Goal: Task Accomplishment & Management: Manage account settings

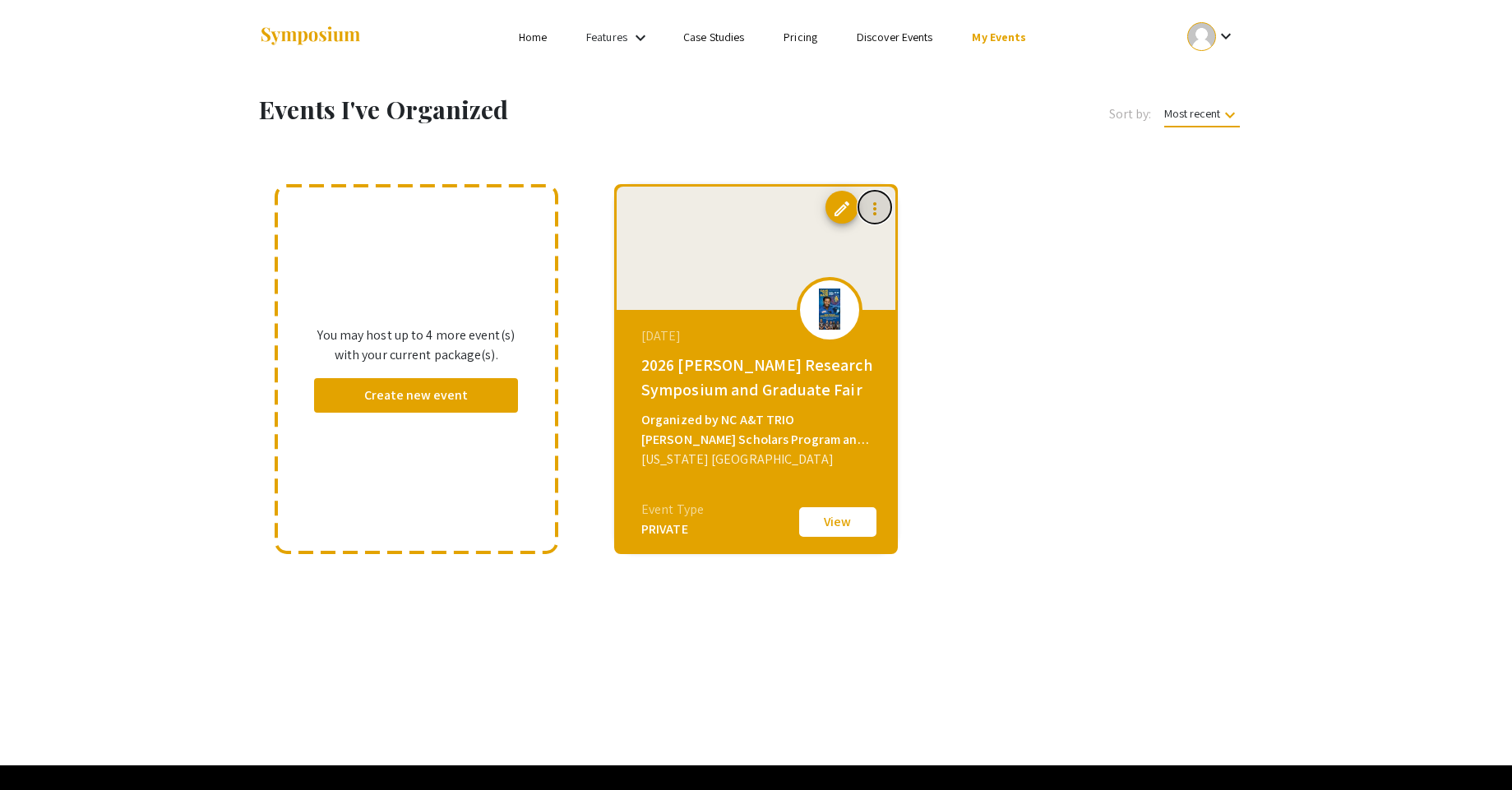
click at [870, 206] on mat-icon "more_vert" at bounding box center [875, 209] width 20 height 20
click at [843, 203] on div at bounding box center [756, 395] width 1512 height 790
click at [843, 209] on span "edit" at bounding box center [842, 209] width 20 height 20
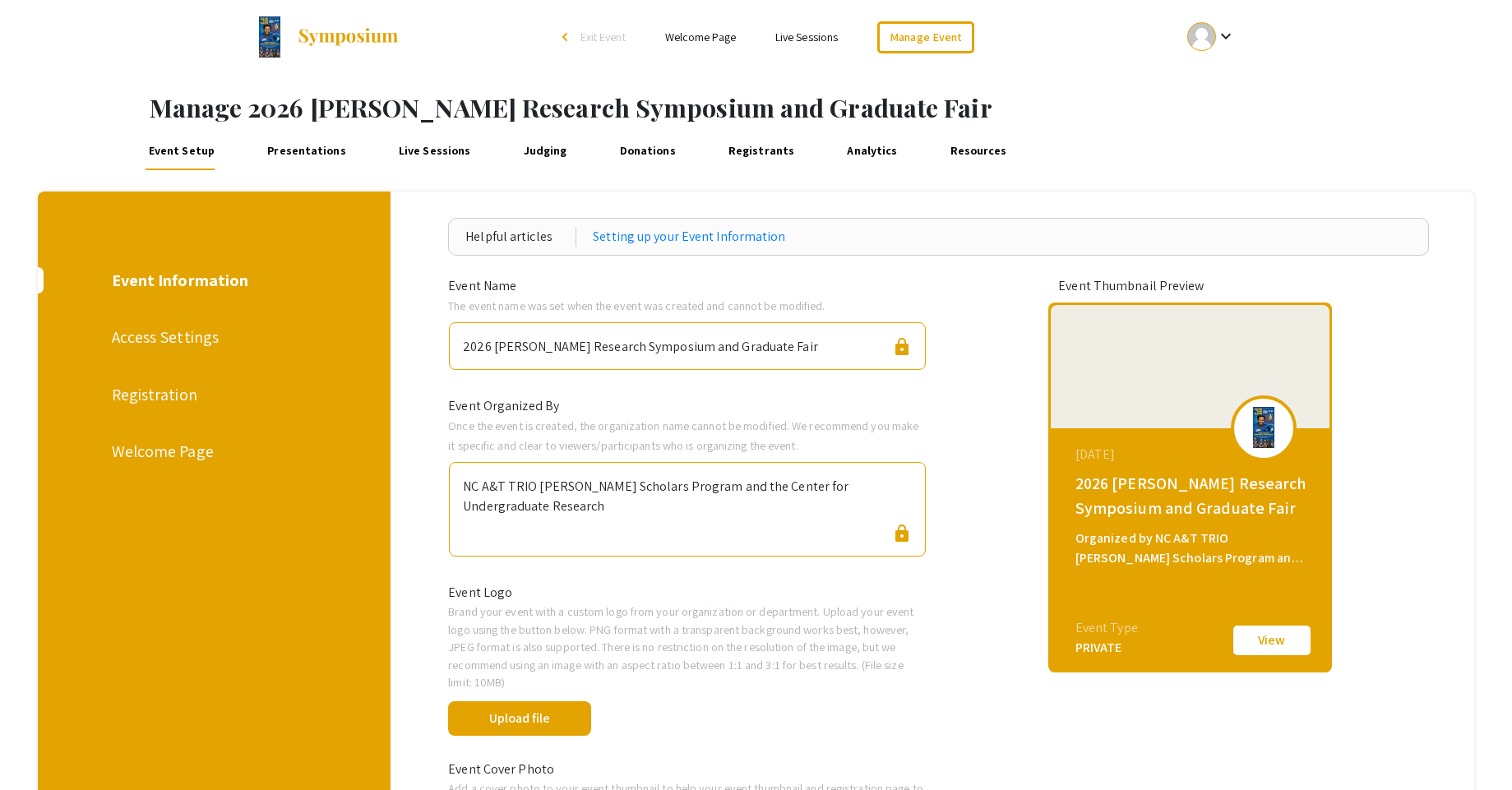
click at [1117, 60] on ul "keyboard_arrow_down" at bounding box center [1089, 37] width 328 height 74
click at [1121, 145] on div "Event Setup Presentations Live Sessions Judging Donations Registrants Analytics…" at bounding box center [817, 150] width 1389 height 39
click at [739, 144] on link "Registrants" at bounding box center [761, 150] width 73 height 39
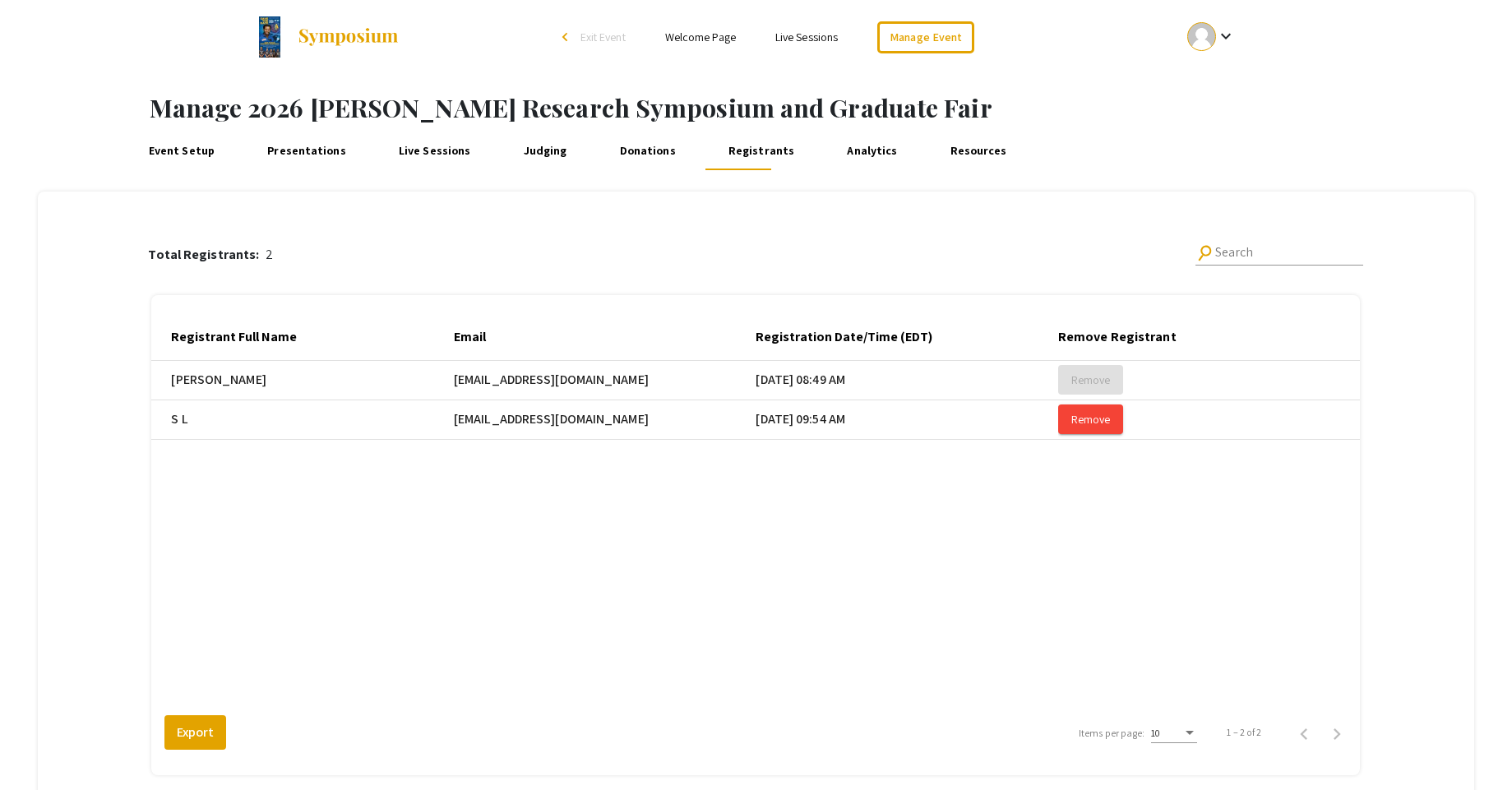
click at [534, 143] on link "Judging" at bounding box center [545, 150] width 51 height 39
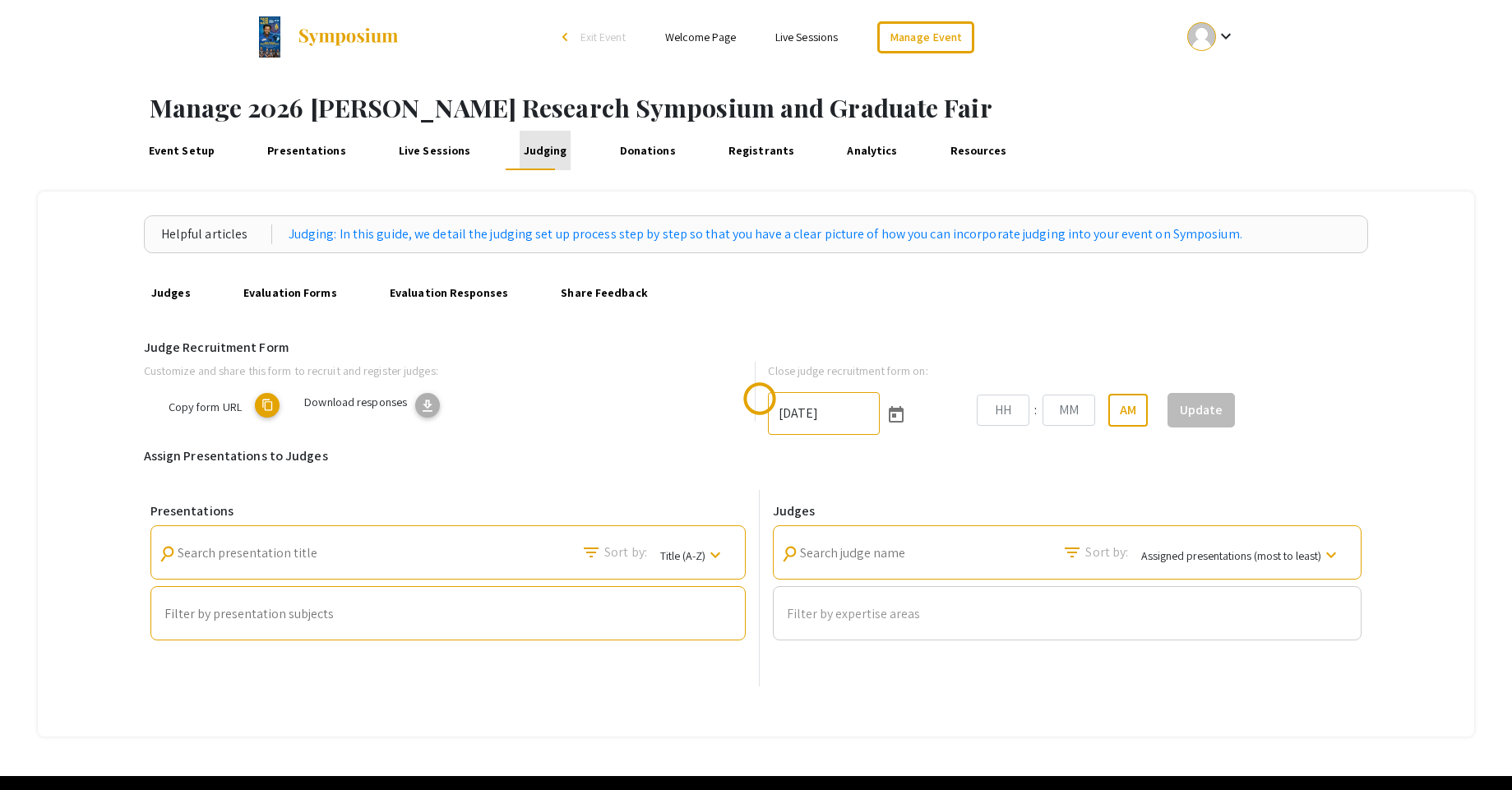
type input "[DATE]"
type input "08"
type input "49"
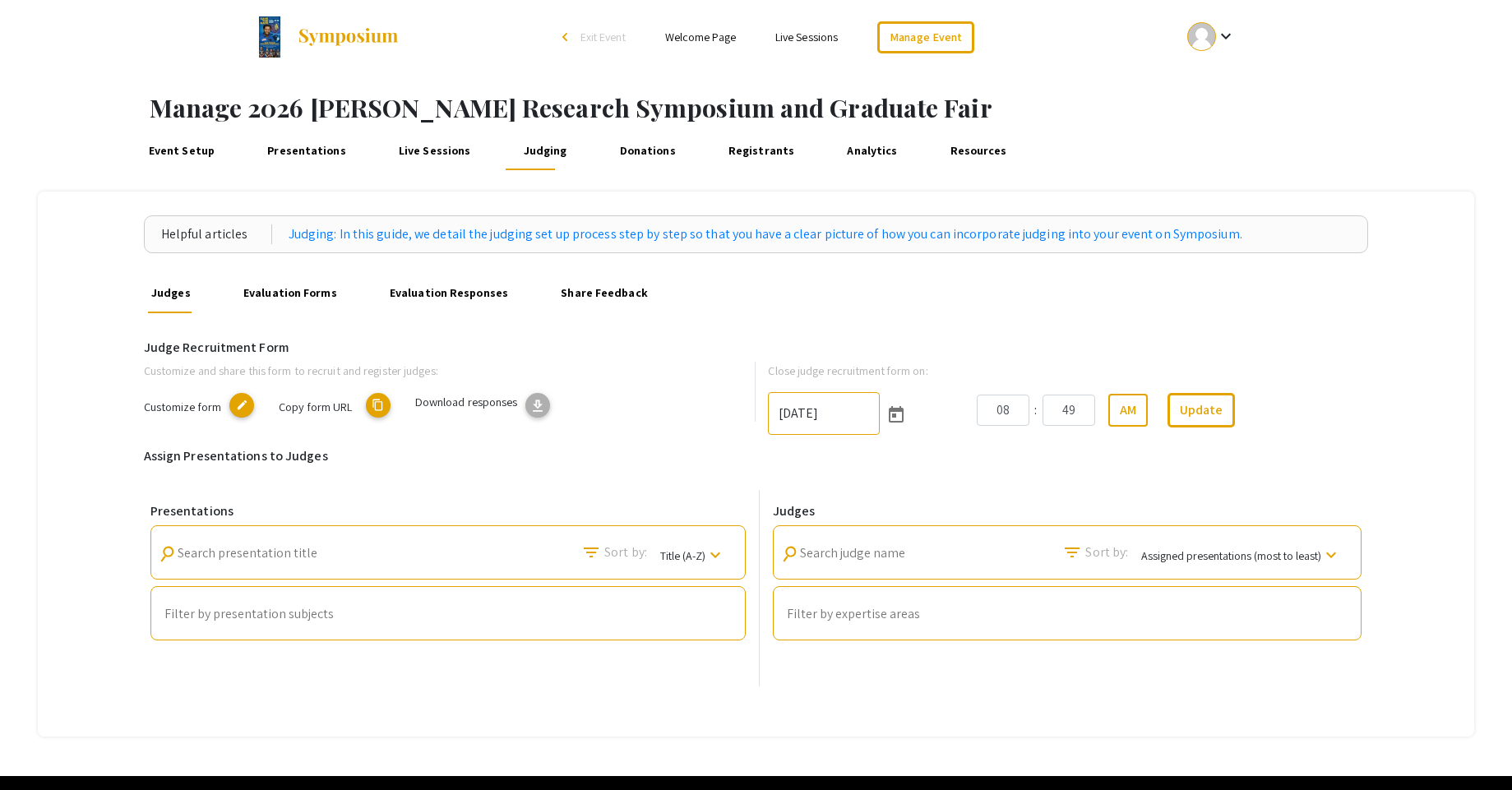
click at [417, 150] on link "Live Sessions" at bounding box center [434, 150] width 80 height 39
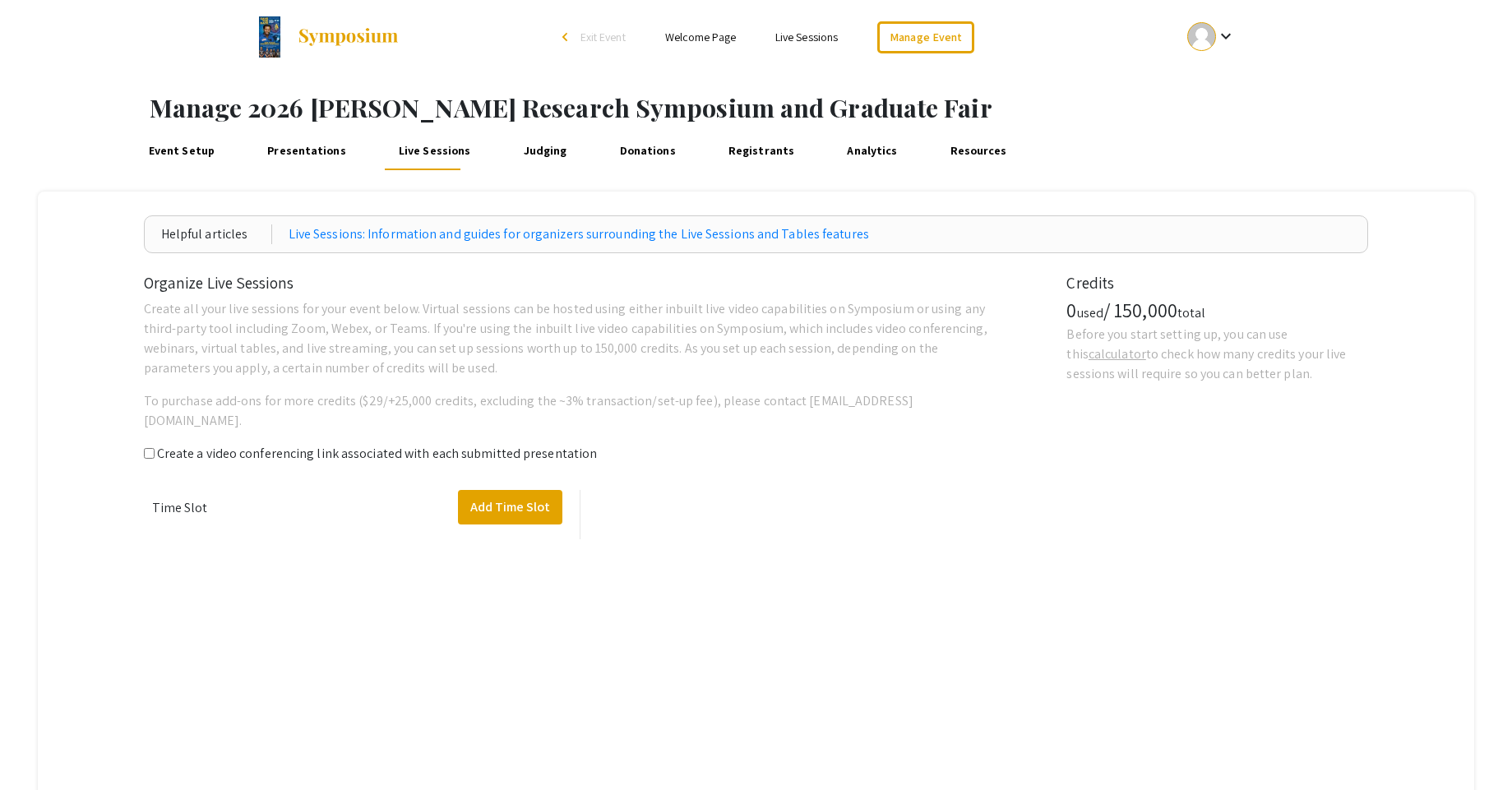
click at [284, 152] on link "Presentations" at bounding box center [307, 150] width 86 height 39
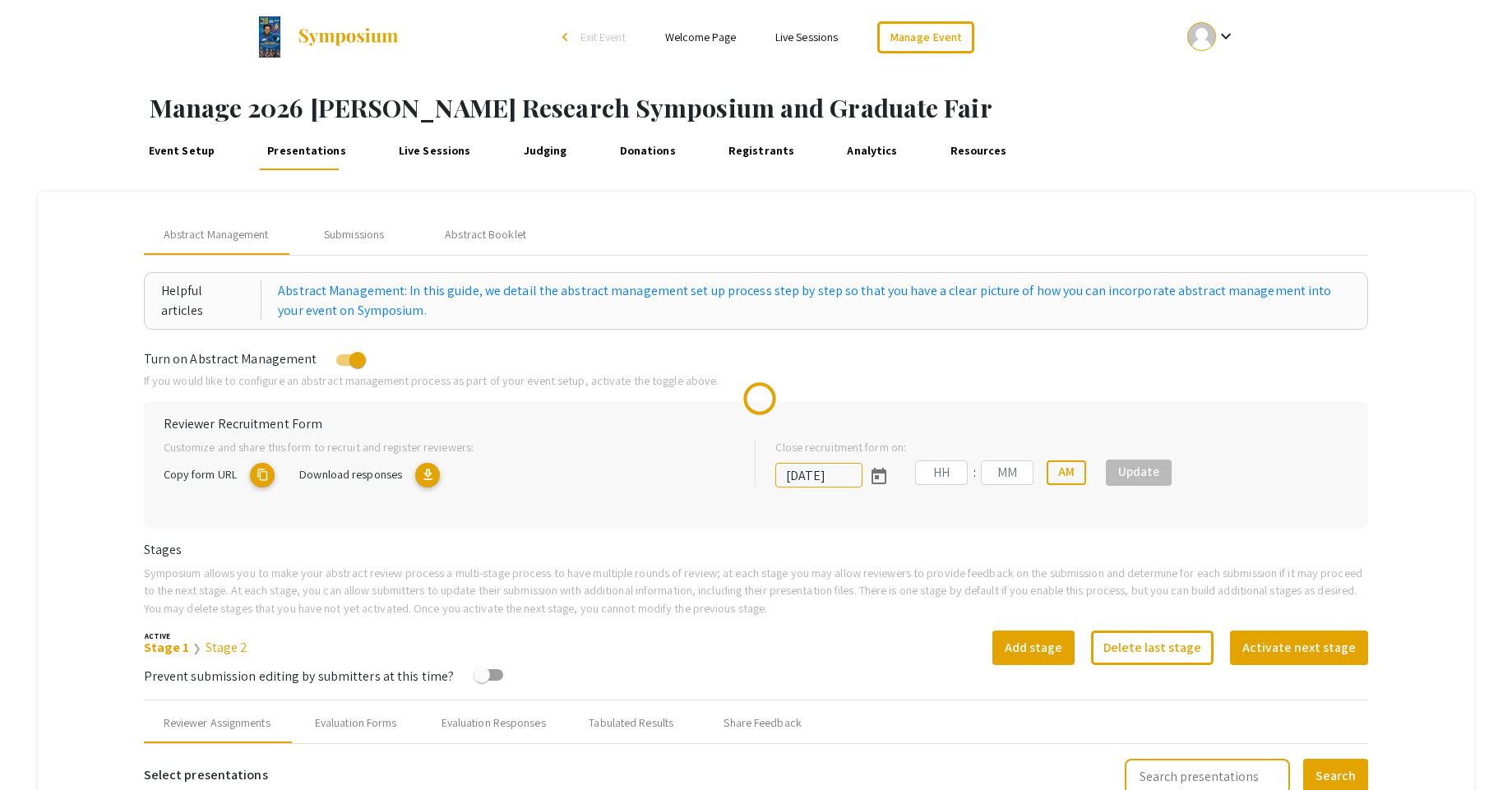
type input "[DATE]"
type input "08"
type input "49"
click at [700, 38] on link "Welcome Page" at bounding box center [700, 37] width 71 height 14
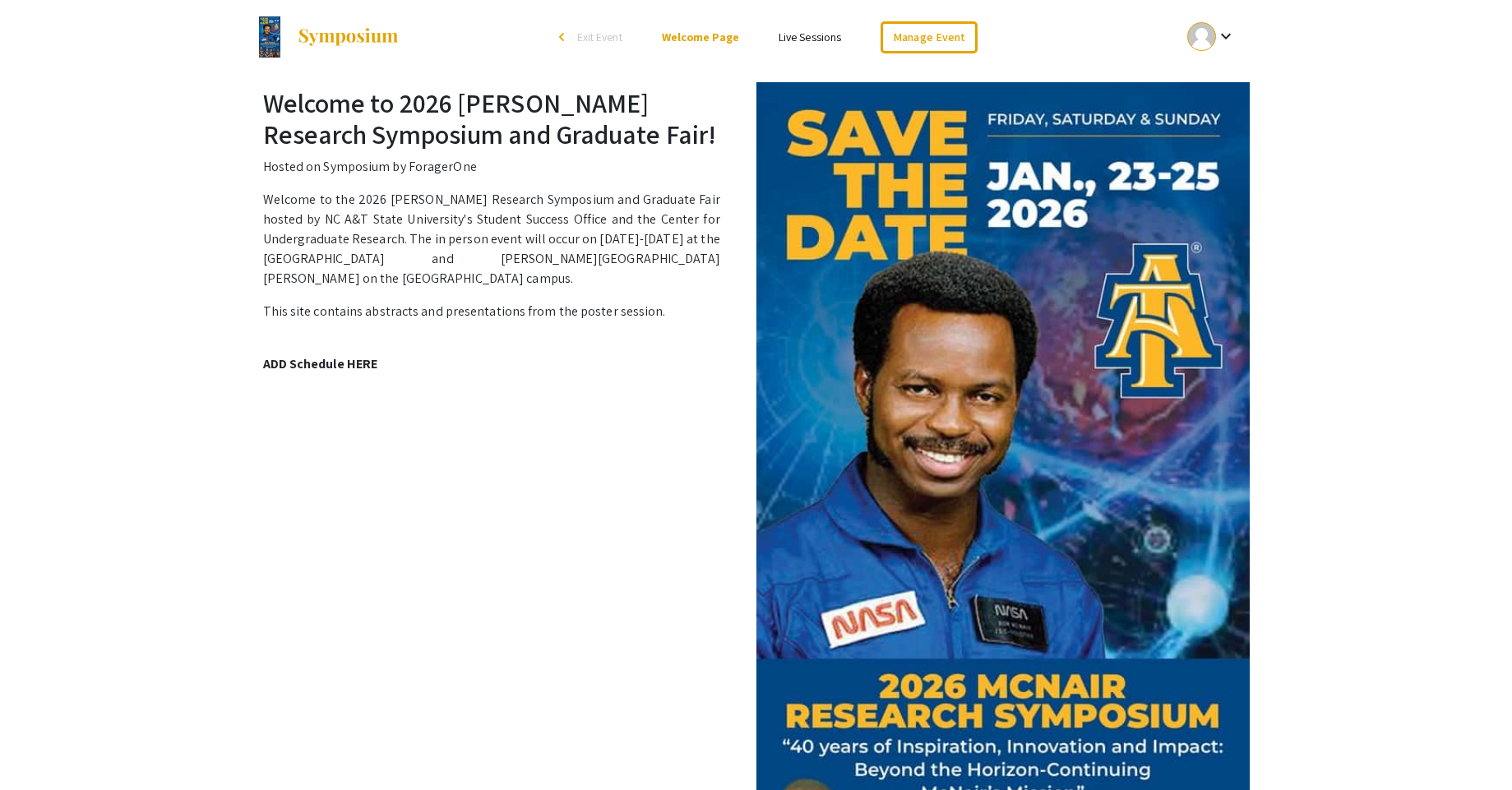
drag, startPoint x: 616, startPoint y: 146, endPoint x: 618, endPoint y: 163, distance: 17.1
click at [618, 163] on div "Welcome to 2026 [PERSON_NAME] Research Symposium and Graduate Fair! Hosted on S…" at bounding box center [756, 247] width 1020 height 320
click at [609, 169] on p "Hosted on Symposium by ForagerOne" at bounding box center [756, 166] width 986 height 20
click at [673, 181] on div "Welcome to 2026 [PERSON_NAME] Research Symposium and Graduate Fair! Hosted on S…" at bounding box center [756, 247] width 1020 height 320
click at [929, 34] on link "Manage Event" at bounding box center [929, 37] width 97 height 32
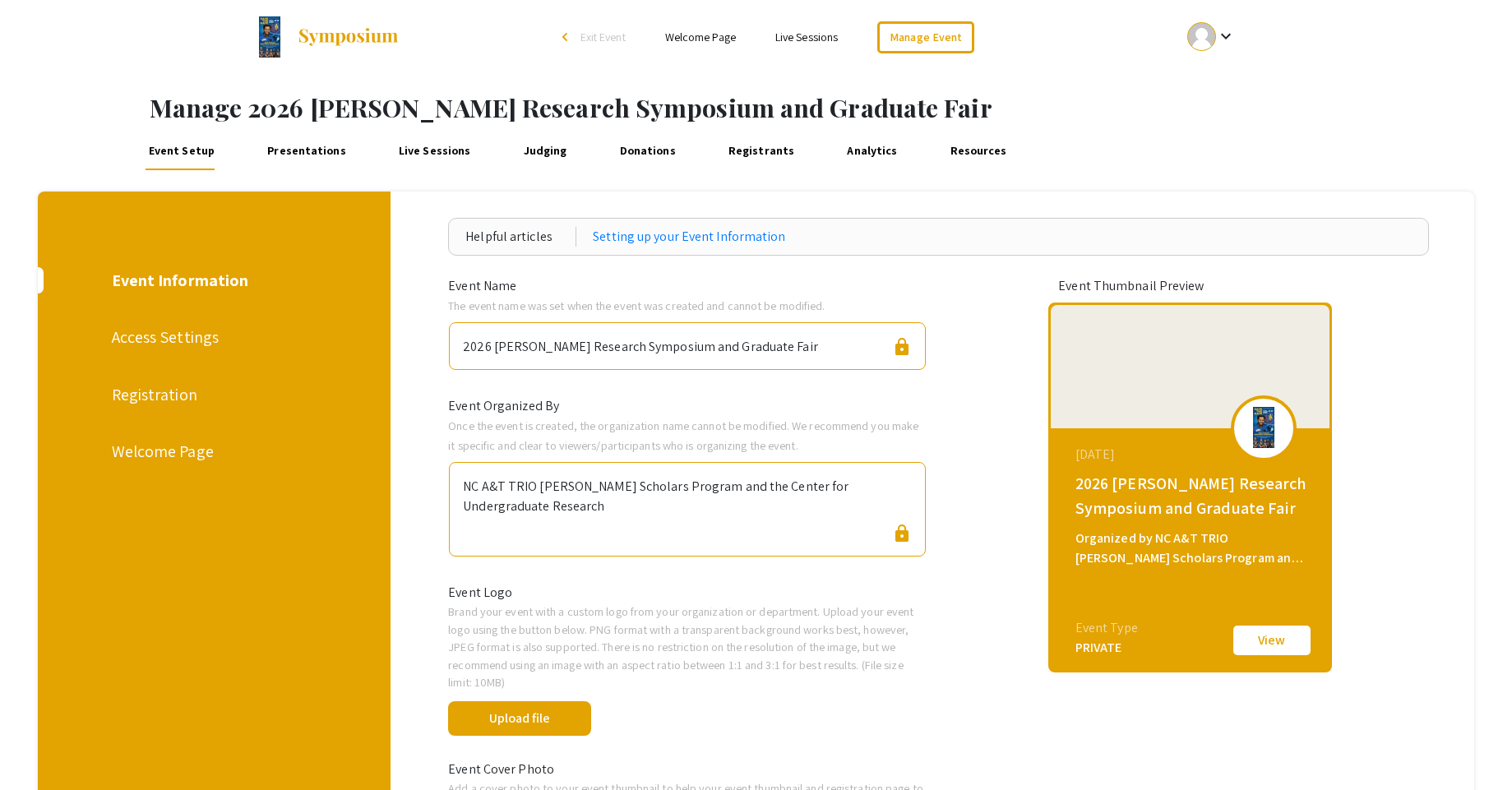
click at [153, 453] on div "Welcome Page" at bounding box center [212, 451] width 202 height 25
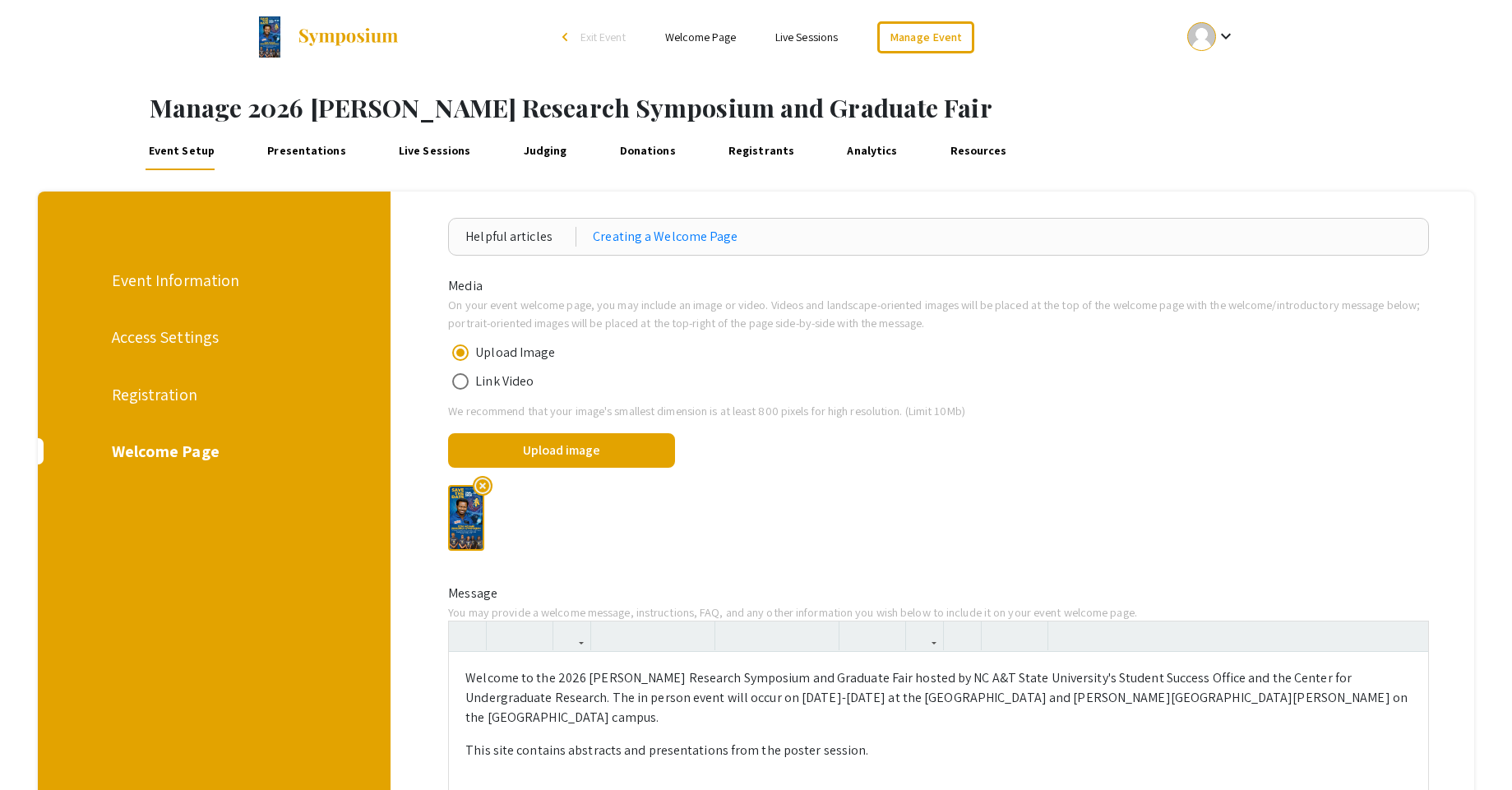
click at [1271, 469] on div "We recommend that your image's smallest dimension is at least 800 pixels for hi…" at bounding box center [939, 483] width 981 height 162
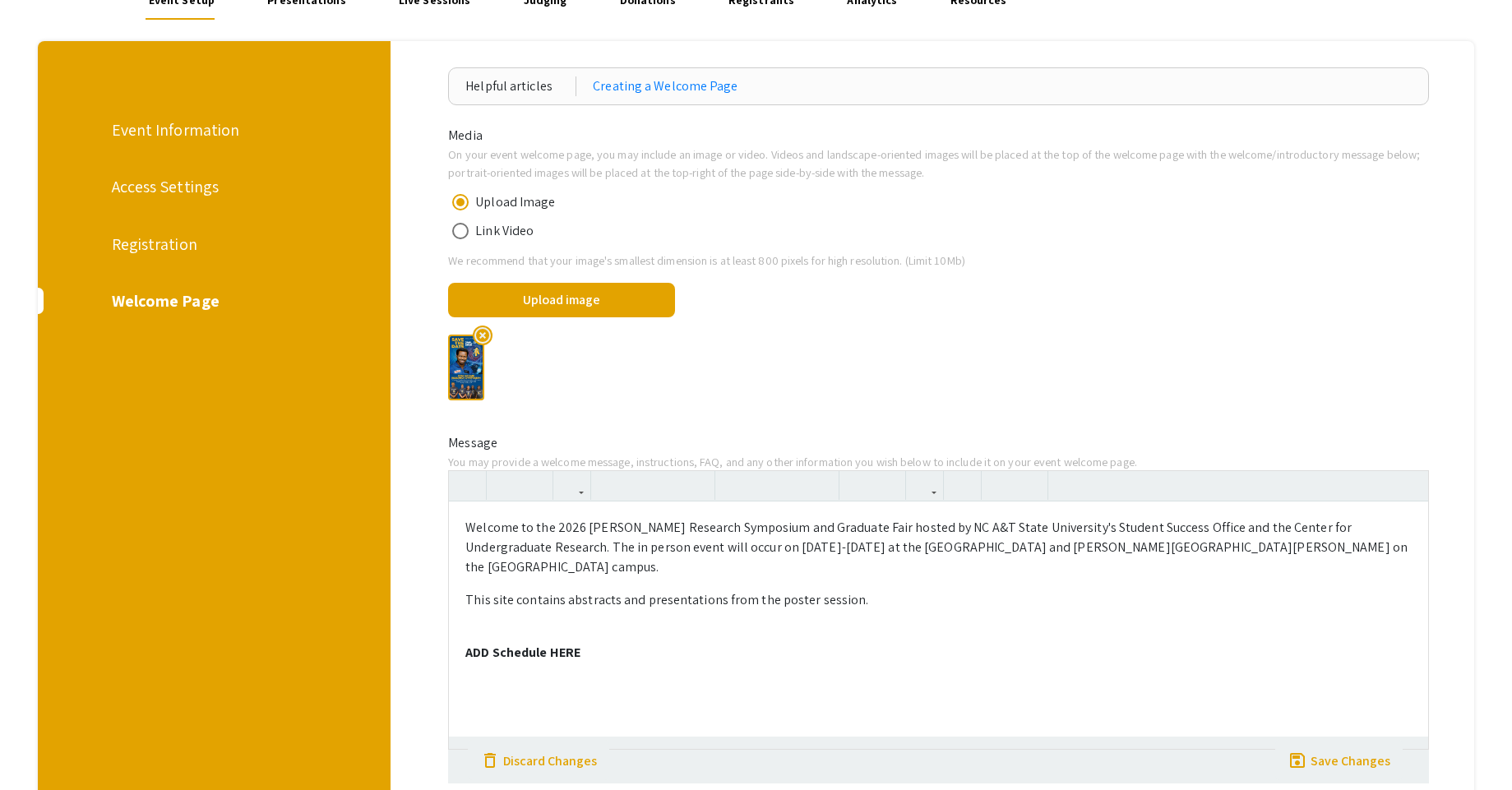
scroll to position [170, 0]
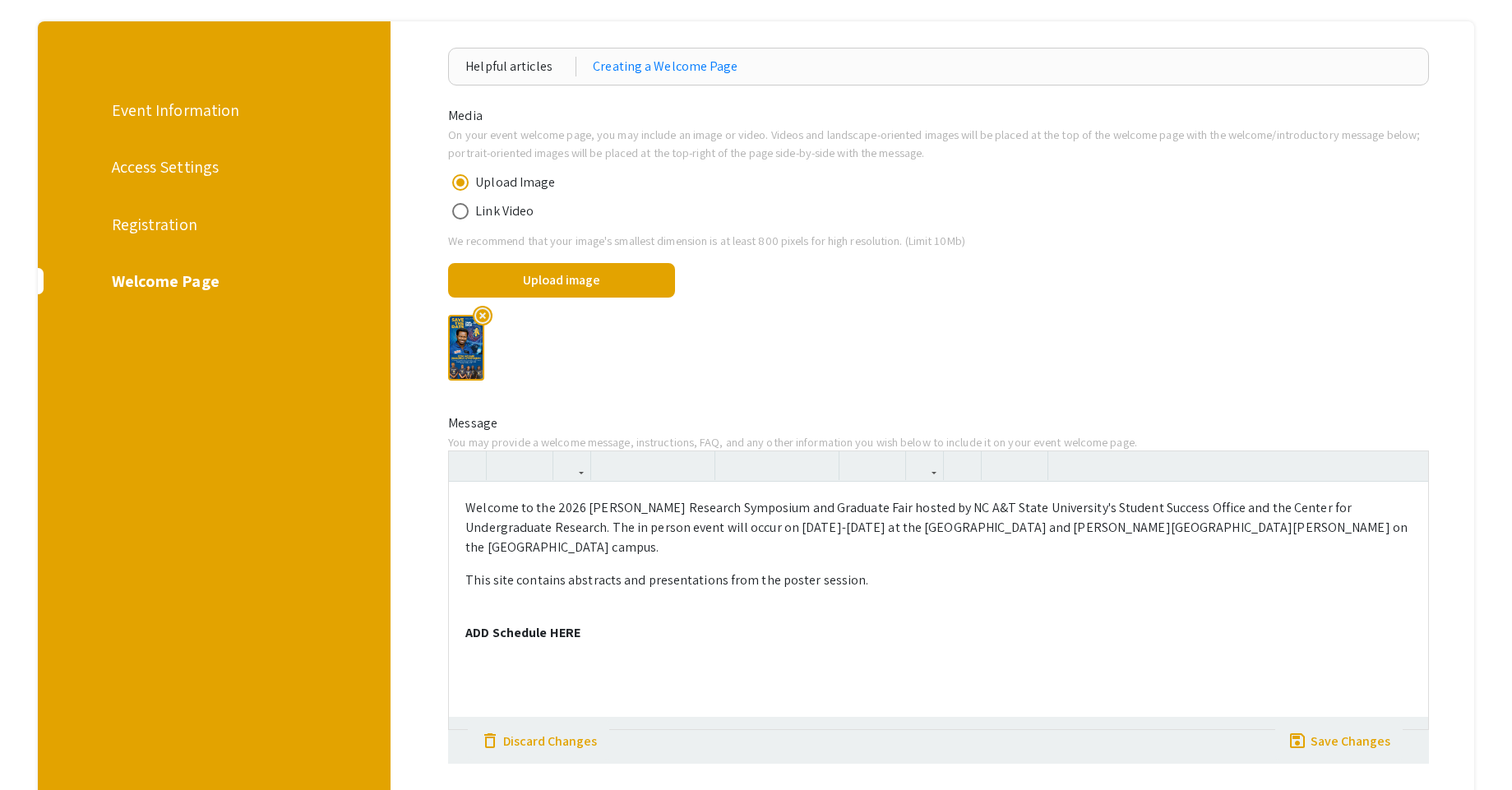
click at [587, 623] on p "ADD Schedule HERE" at bounding box center [938, 633] width 946 height 20
click at [520, 602] on div "Welcome to the 2026 [PERSON_NAME] Research Symposium and Graduate Fair hosted b…" at bounding box center [939, 605] width 980 height 247
click at [503, 624] on strong "ADD Schedule HERE" at bounding box center [522, 633] width 115 height 17
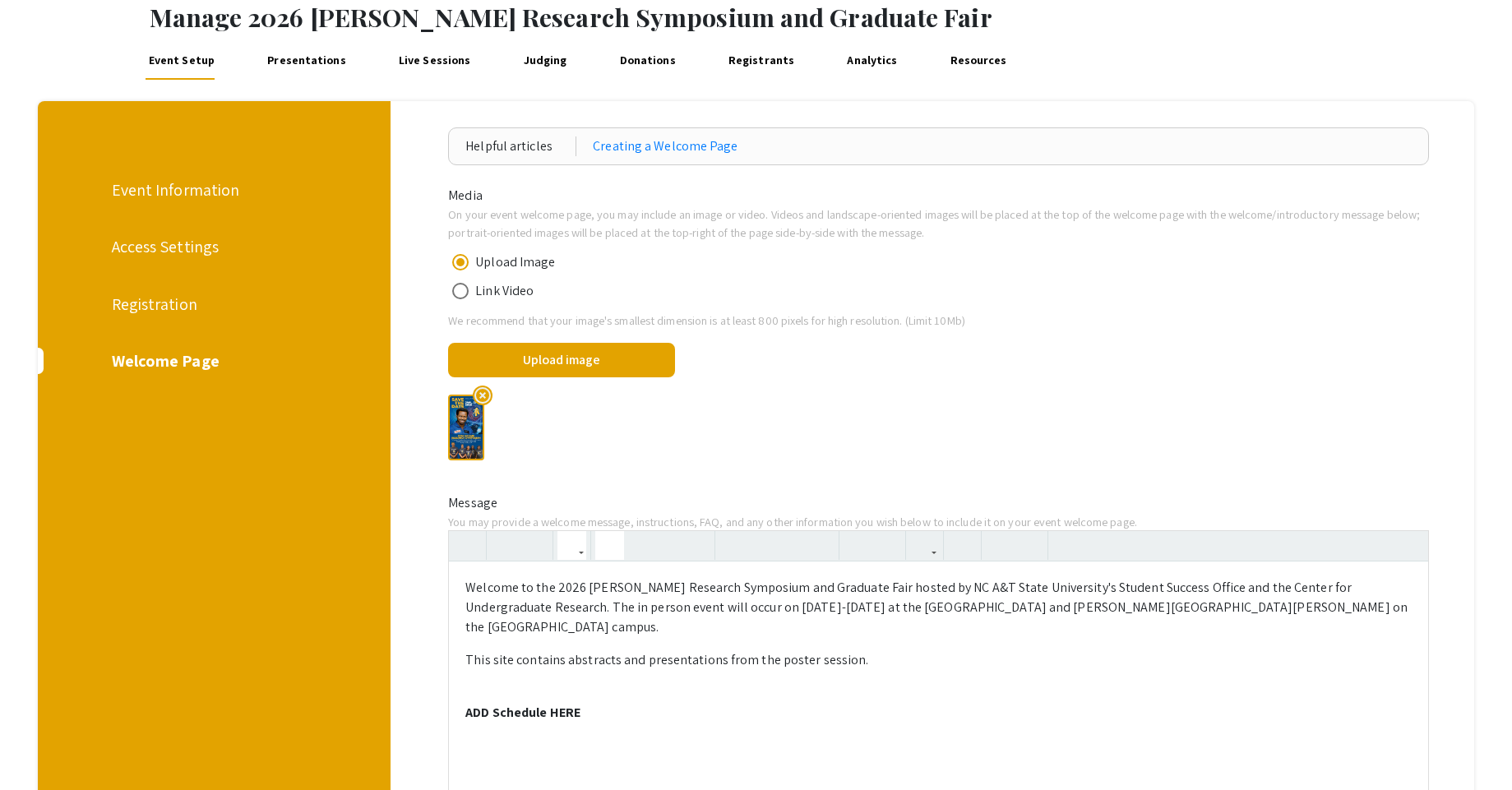
scroll to position [0, 0]
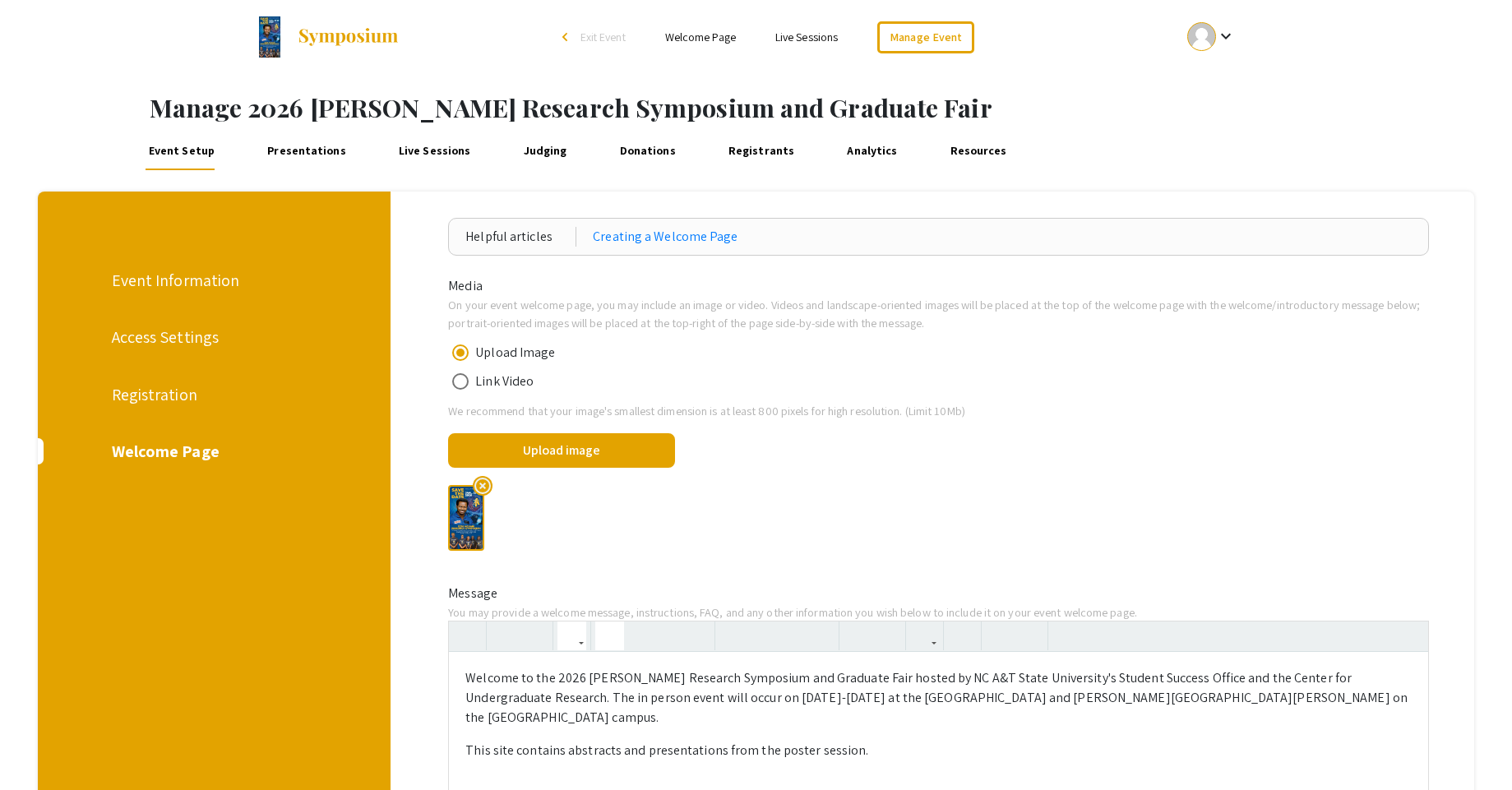
click at [145, 287] on div "Event Information" at bounding box center [212, 280] width 202 height 25
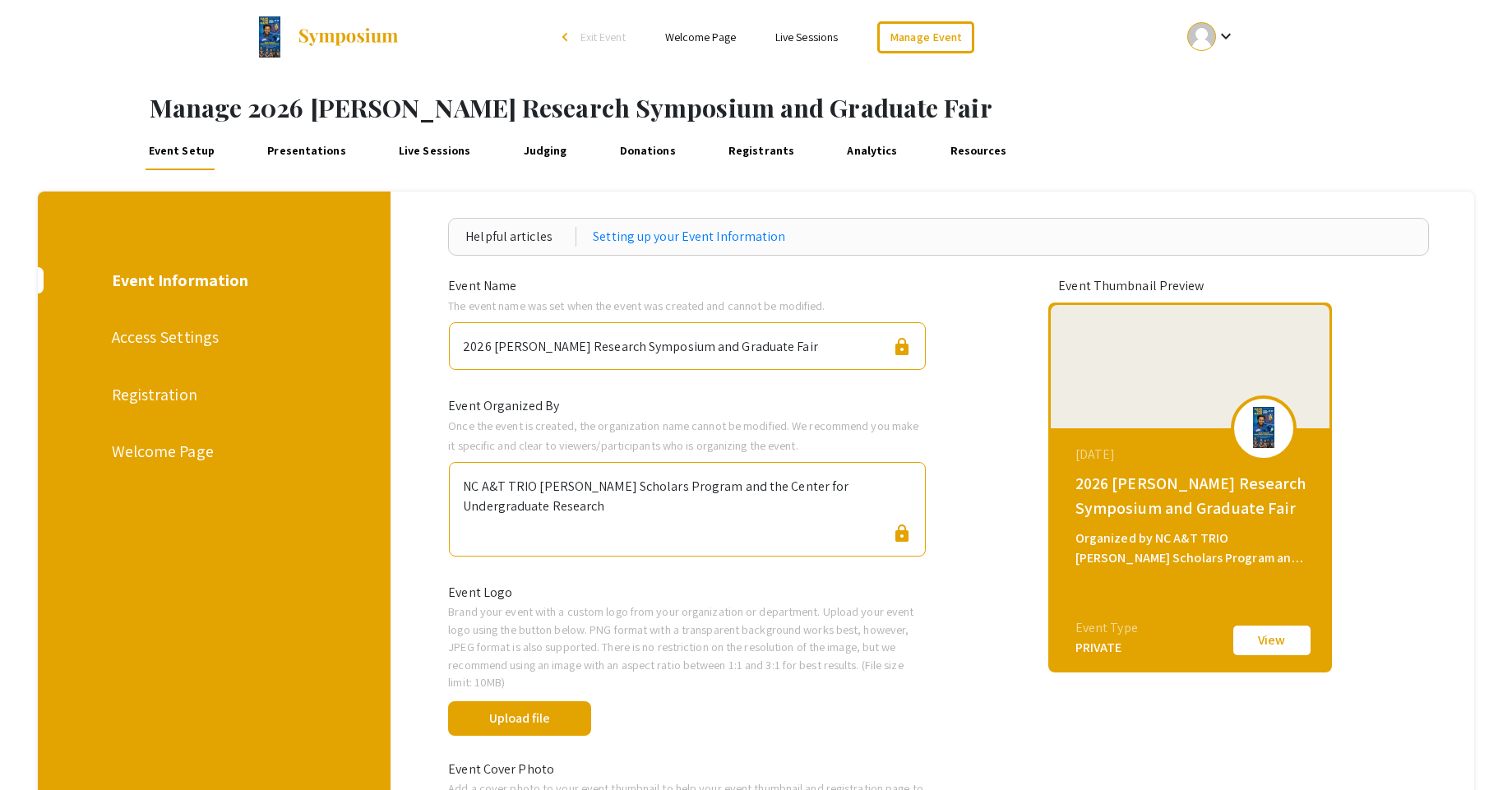
click at [824, 344] on div "2026 [PERSON_NAME] Research Symposium and Graduate Fair lock" at bounding box center [687, 346] width 476 height 48
click at [129, 332] on div "Access Settings" at bounding box center [212, 336] width 202 height 25
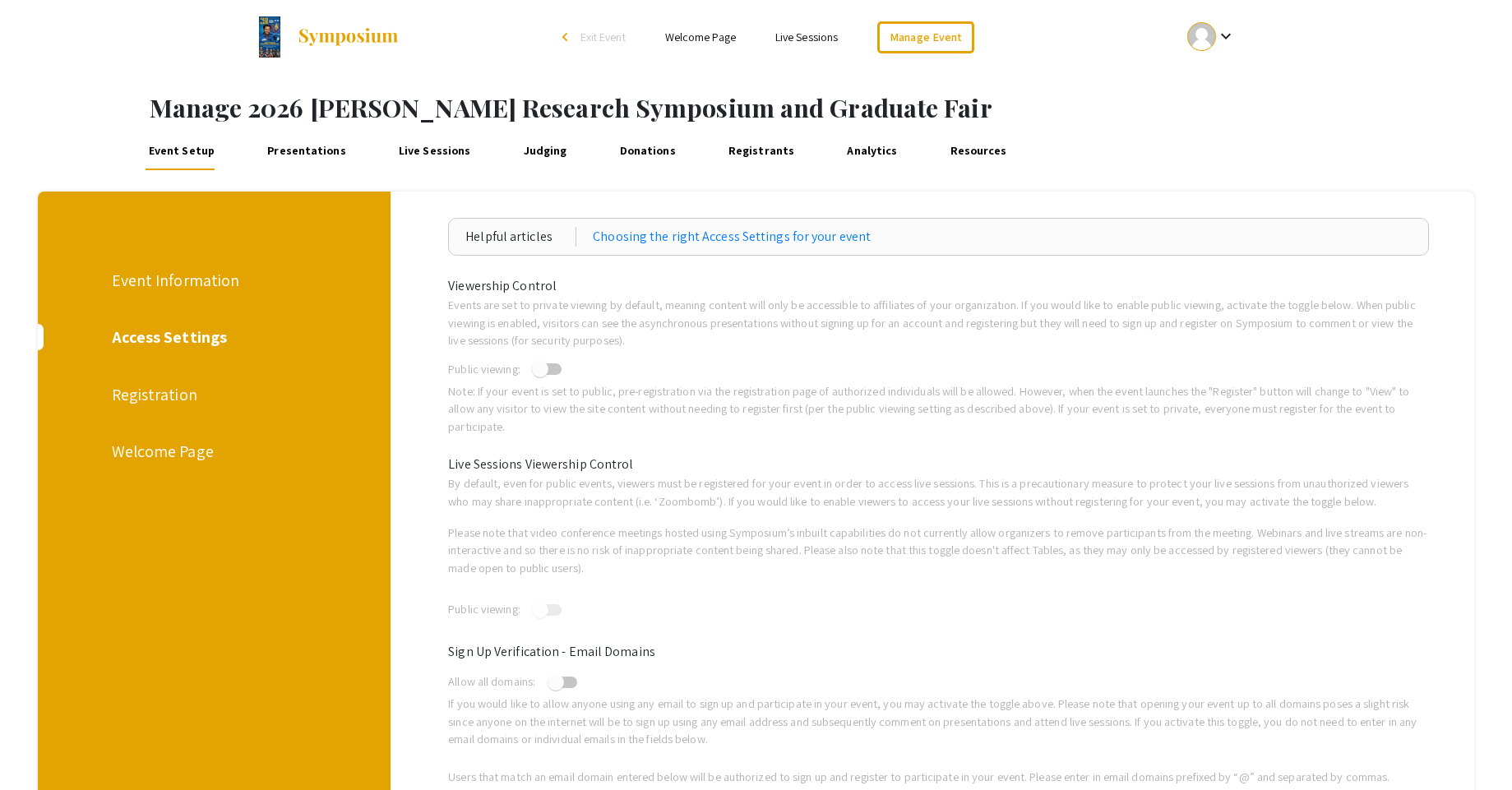
click at [158, 399] on div "Registration" at bounding box center [212, 394] width 202 height 25
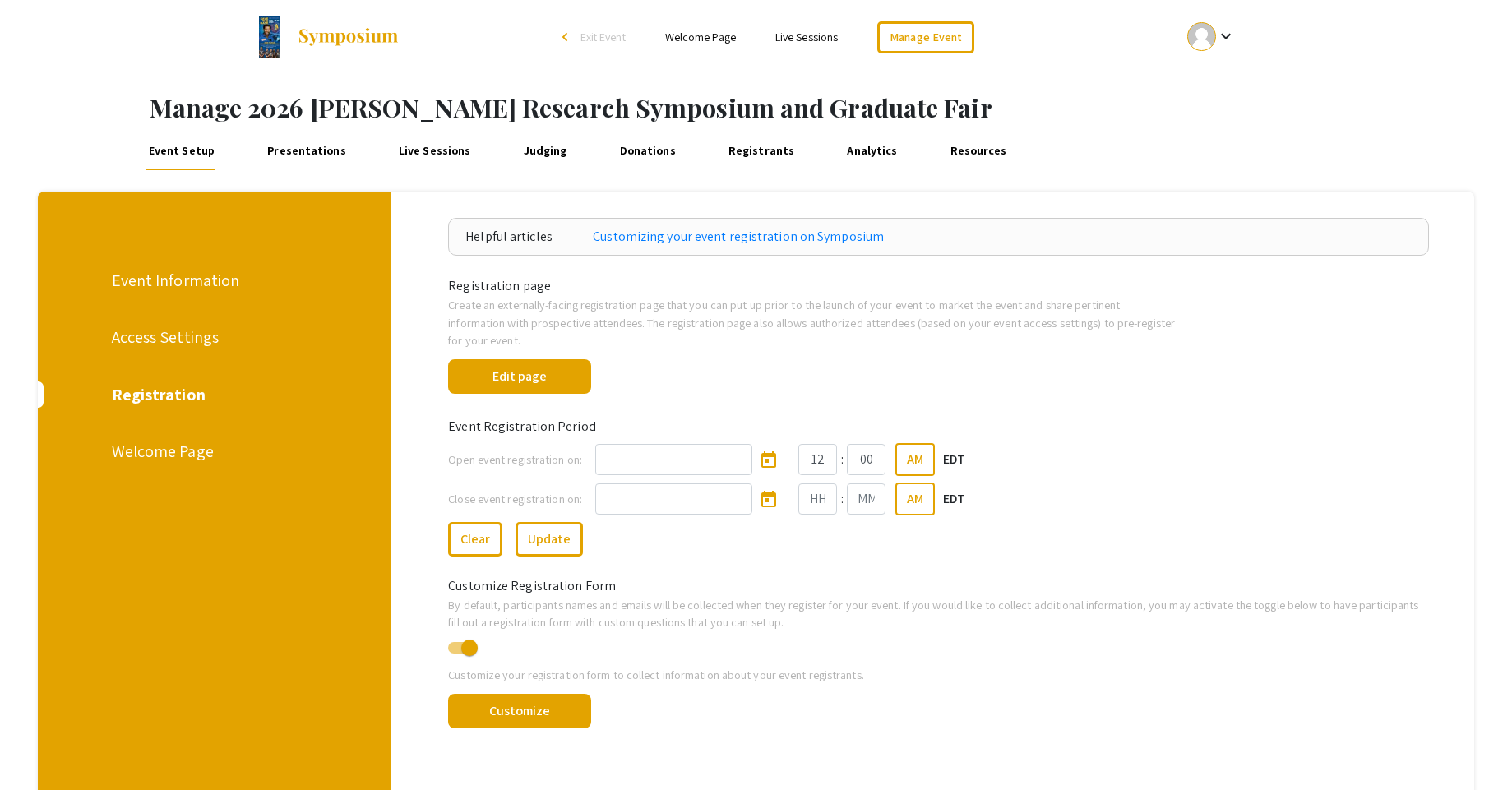
click at [141, 451] on div "Welcome Page" at bounding box center [212, 451] width 202 height 25
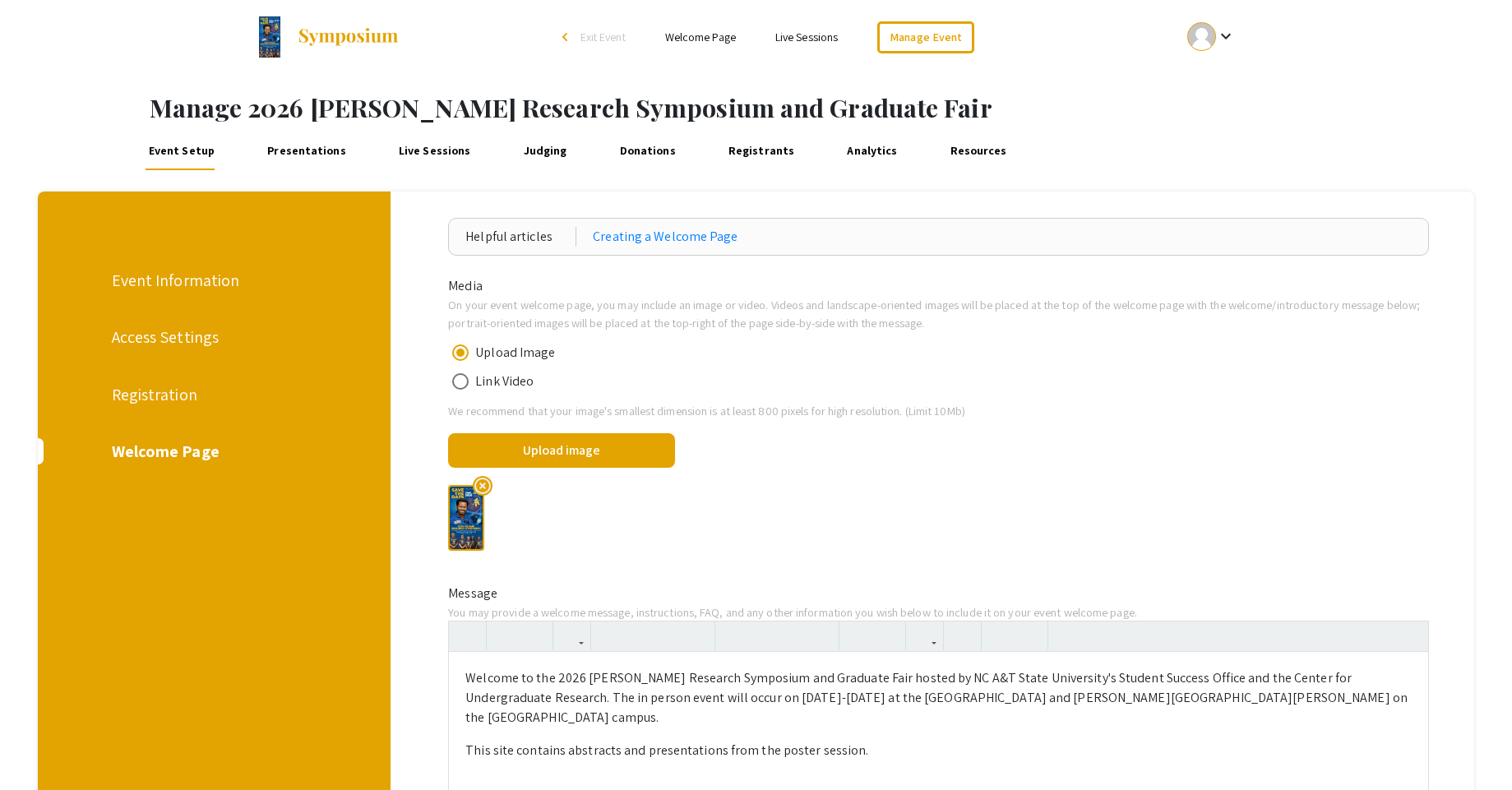
click at [1166, 358] on div "Upload Image Link Video" at bounding box center [939, 366] width 1006 height 71
click at [124, 399] on div "Registration" at bounding box center [212, 394] width 202 height 25
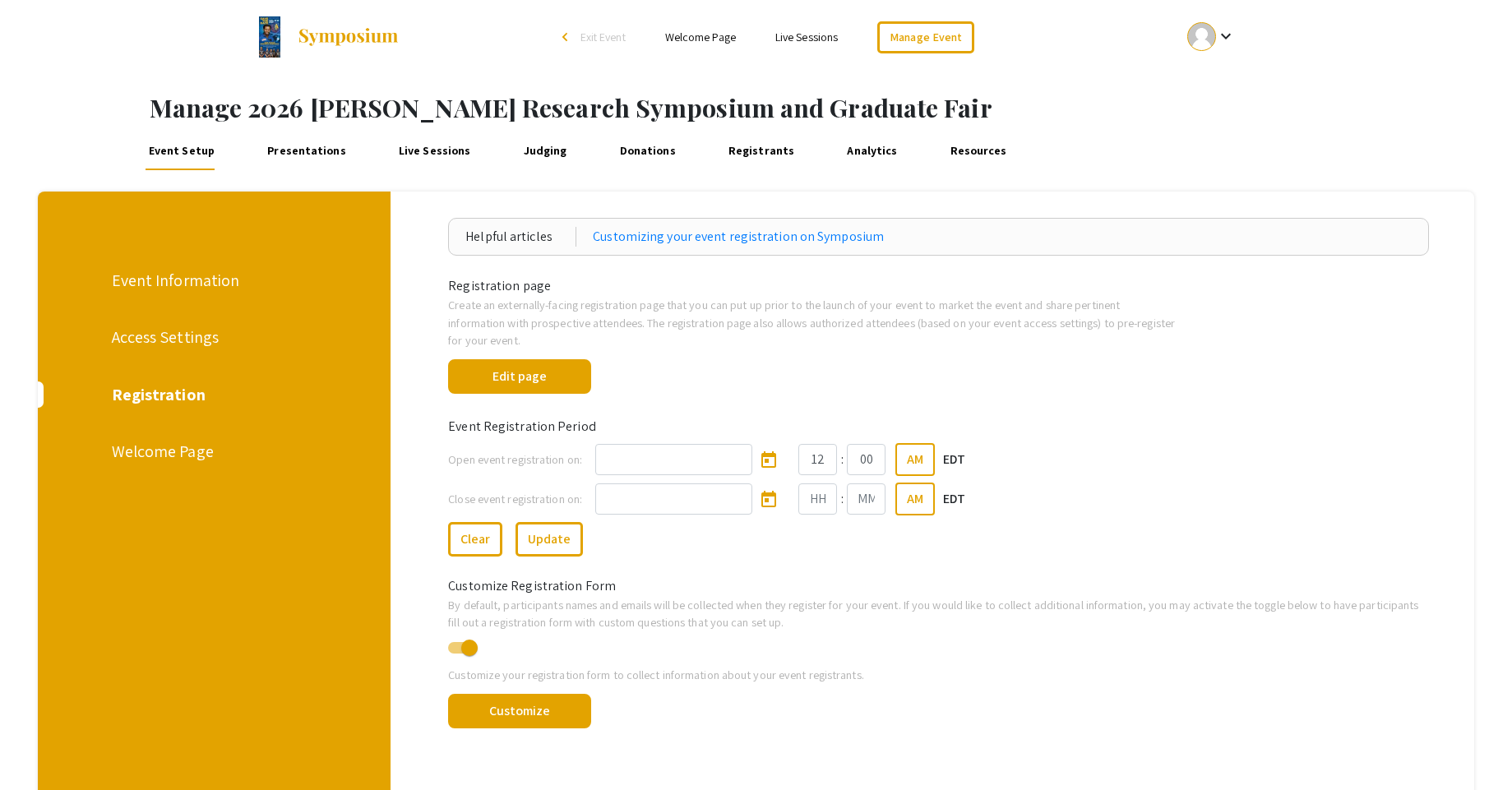
click at [158, 279] on div "Event Information" at bounding box center [212, 280] width 202 height 25
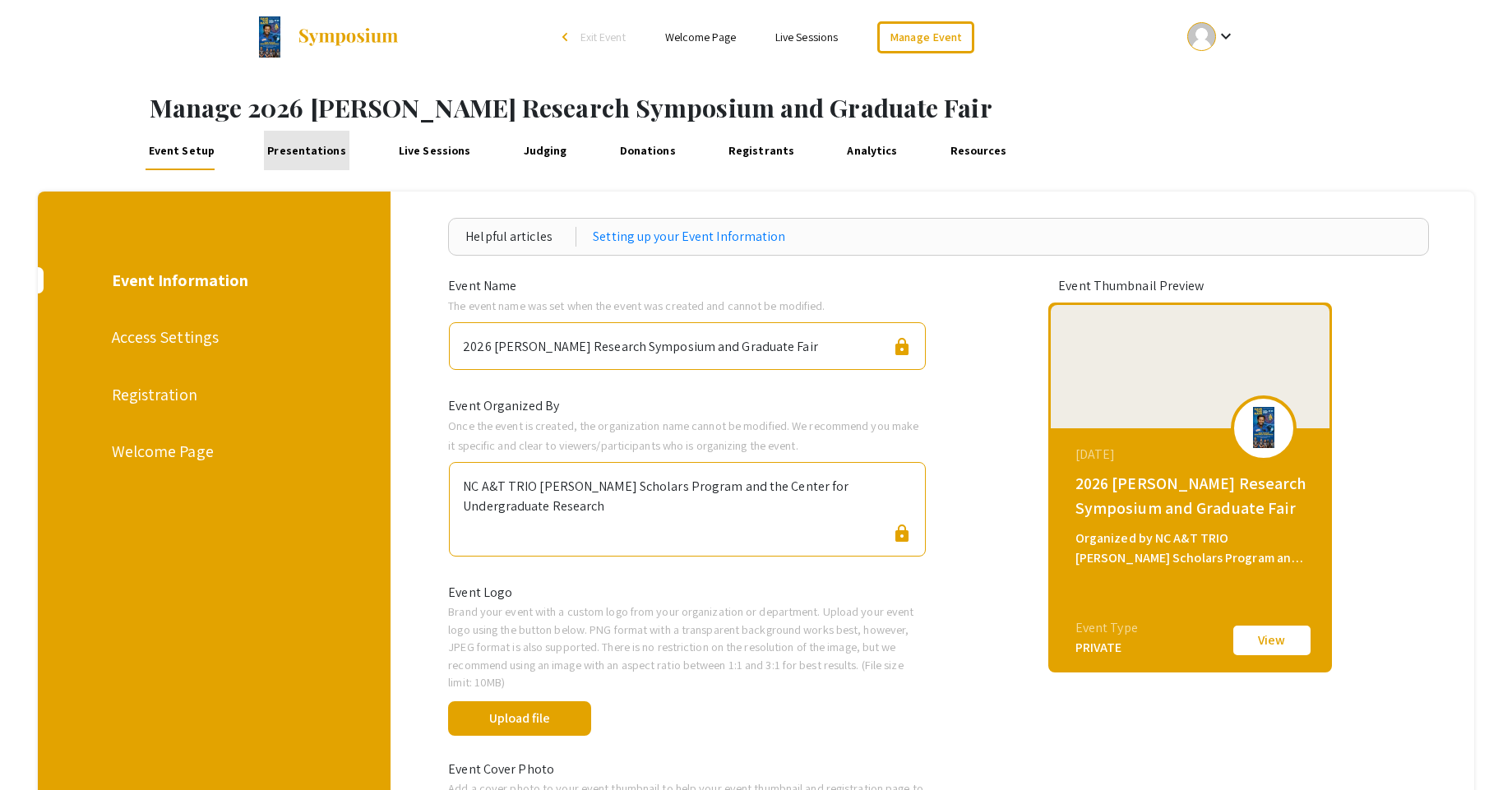
click at [306, 155] on link "Presentations" at bounding box center [307, 150] width 86 height 39
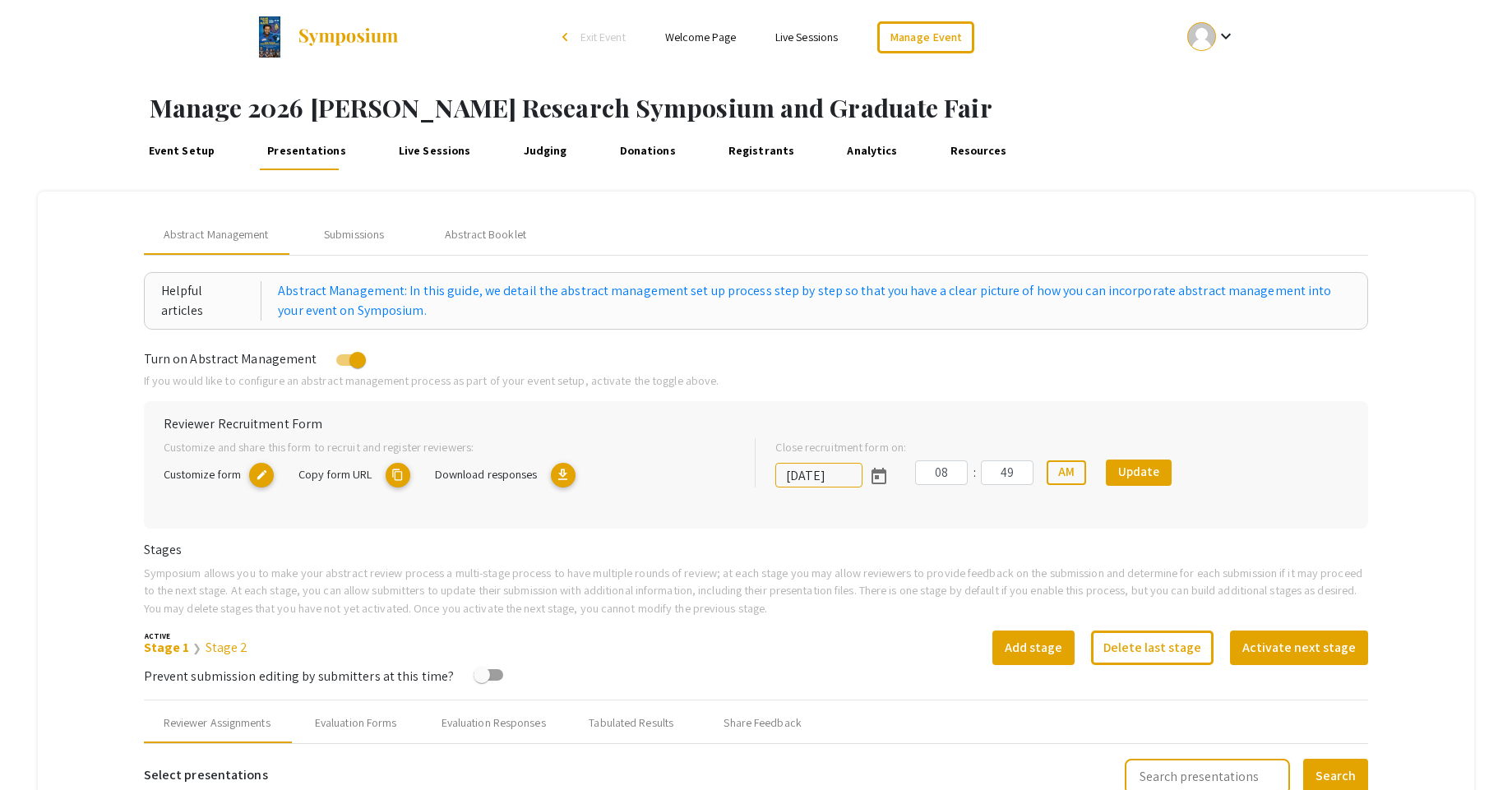
click at [427, 154] on link "Live Sessions" at bounding box center [434, 150] width 80 height 39
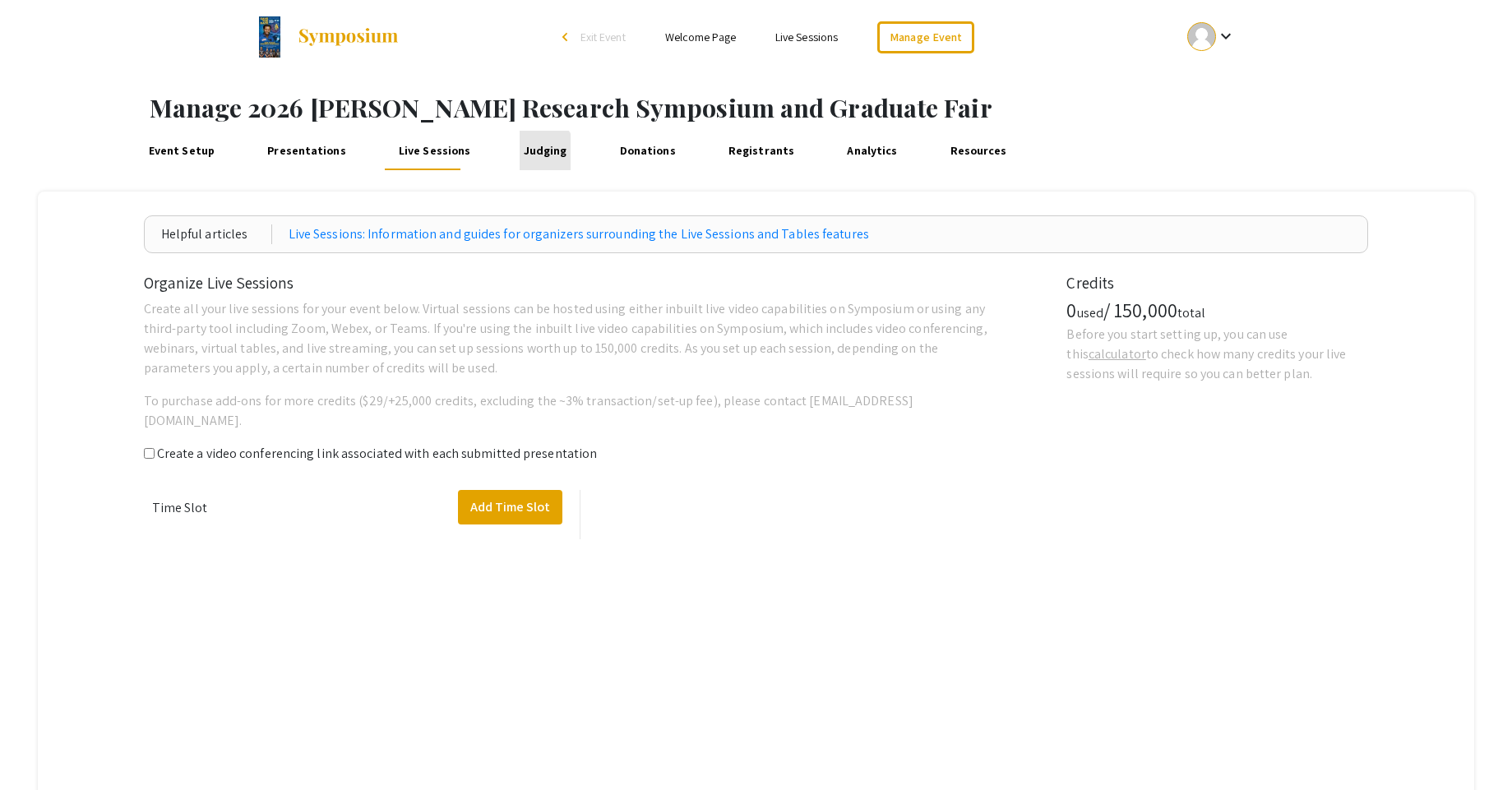
click at [524, 154] on link "Judging" at bounding box center [545, 150] width 51 height 39
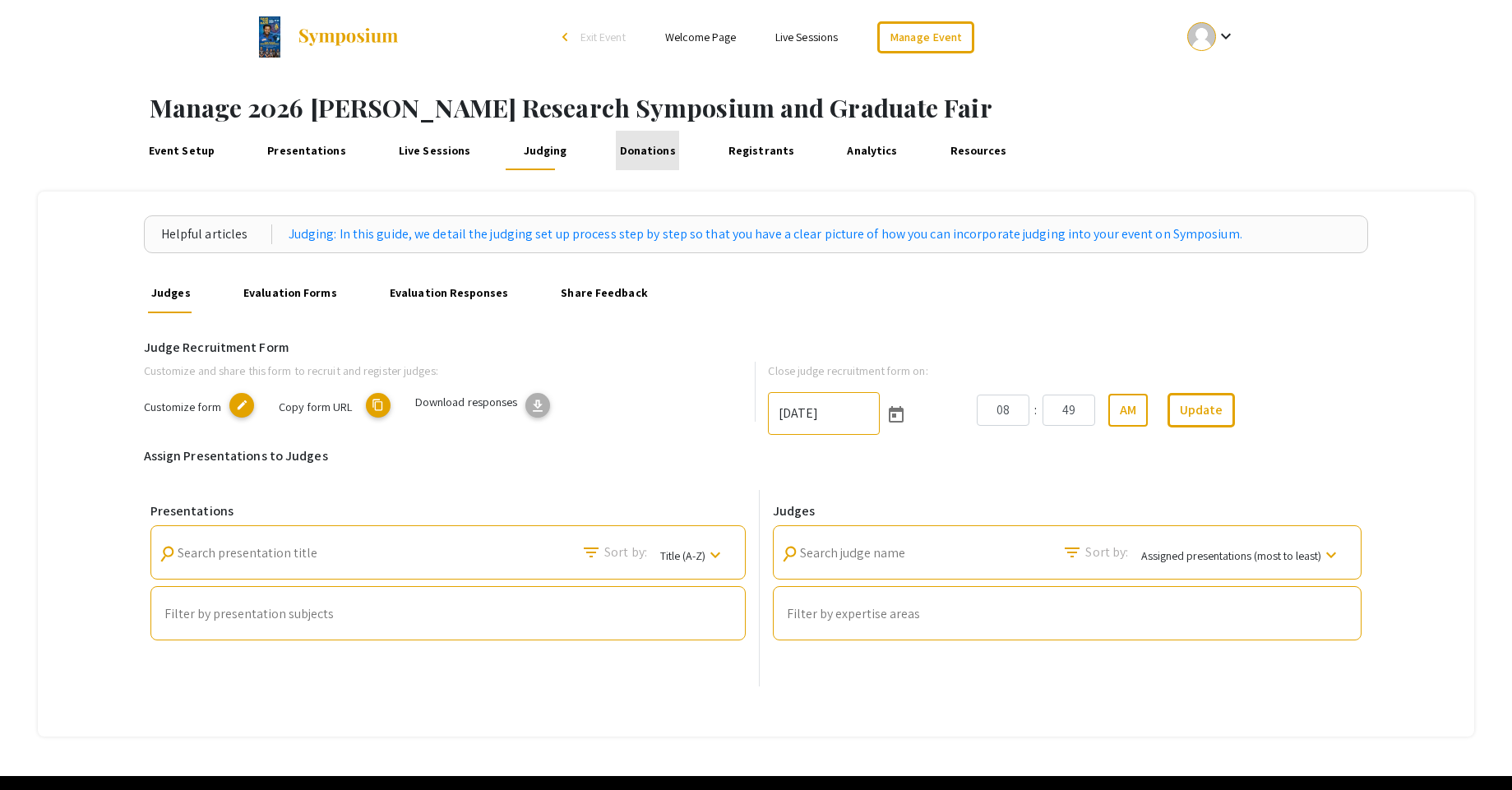
click at [637, 147] on link "Donations" at bounding box center [647, 150] width 63 height 39
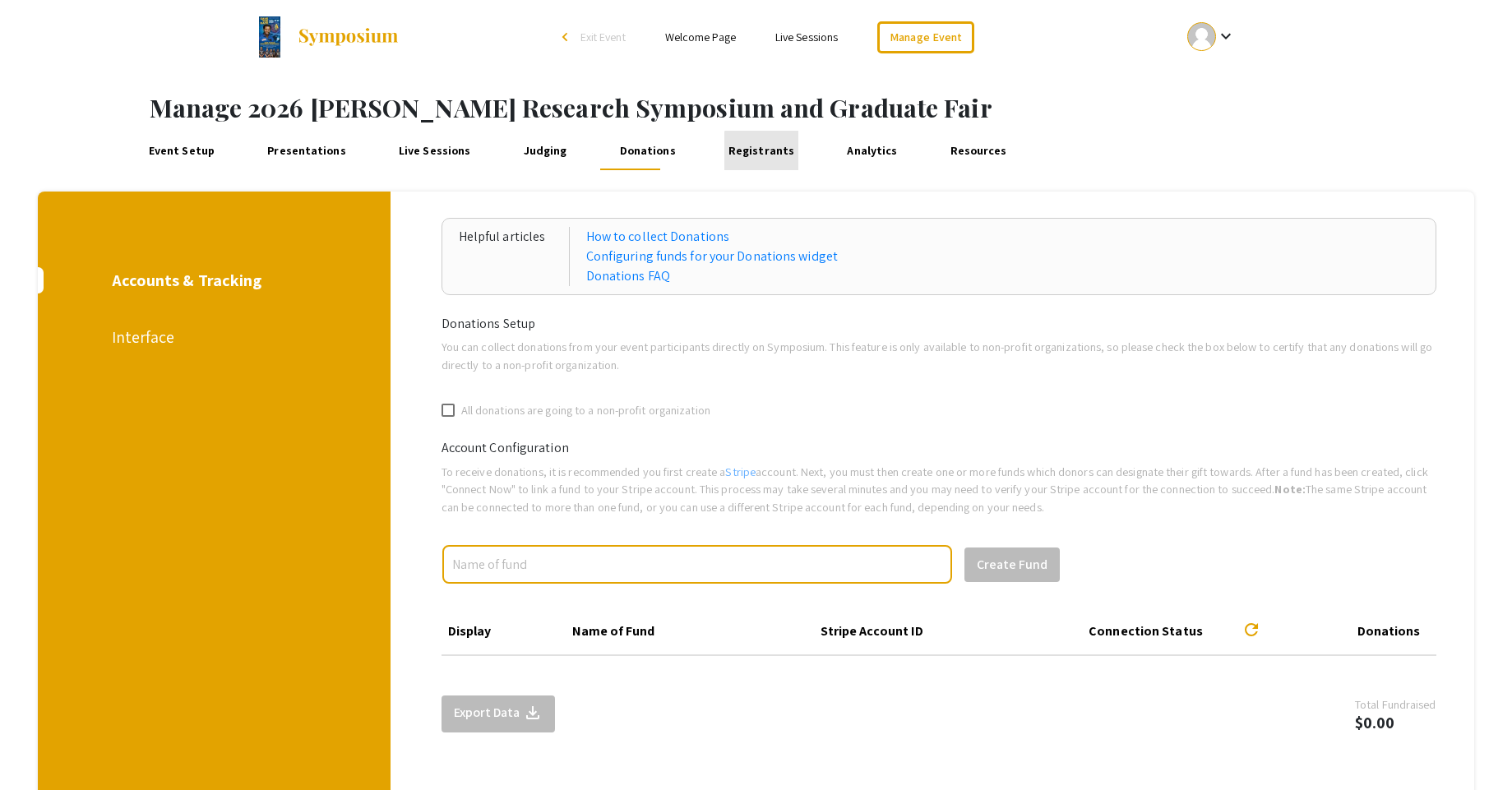
click at [748, 159] on link "Registrants" at bounding box center [761, 150] width 73 height 39
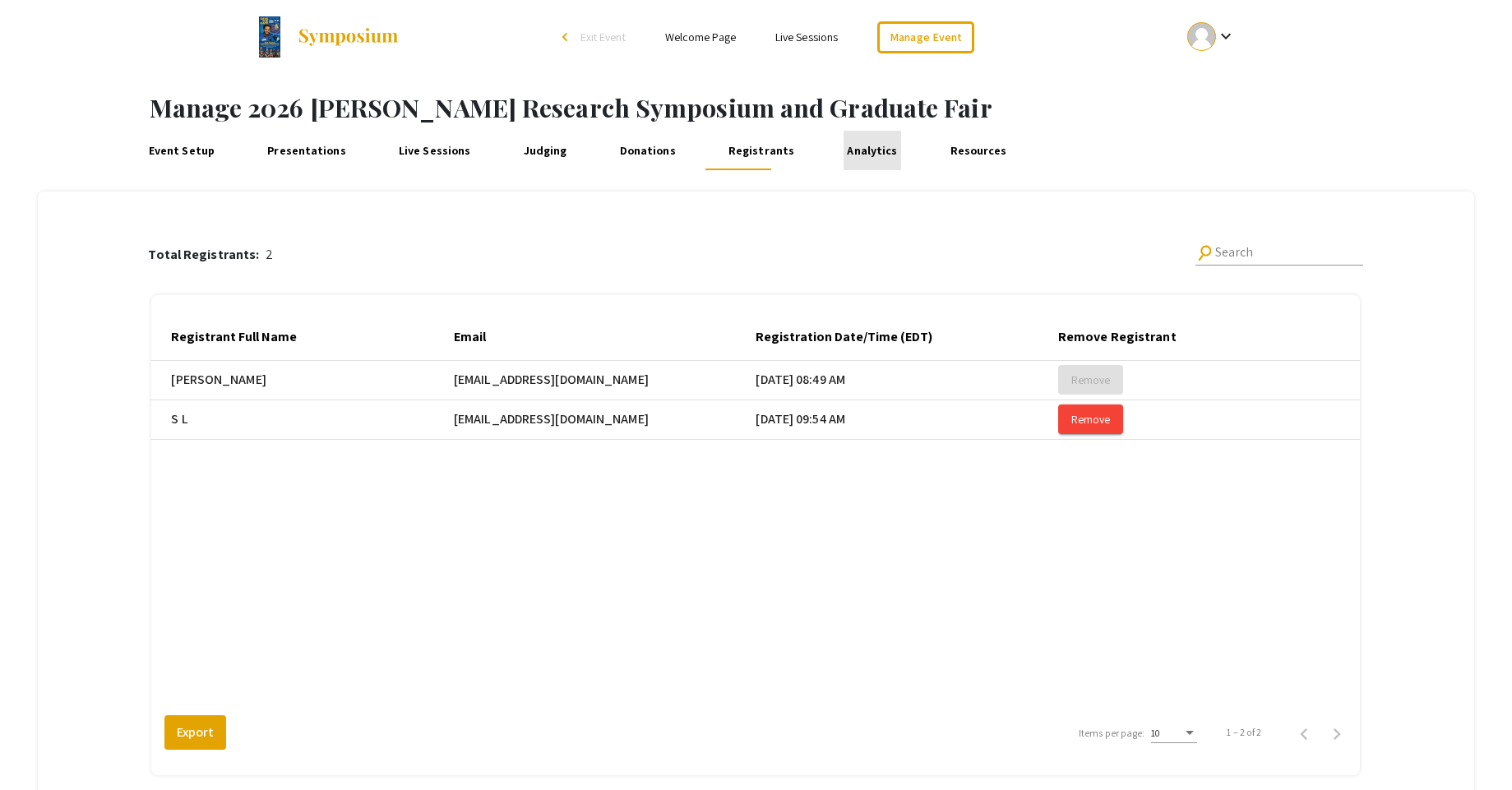
click at [858, 152] on link "Analytics" at bounding box center [872, 150] width 58 height 39
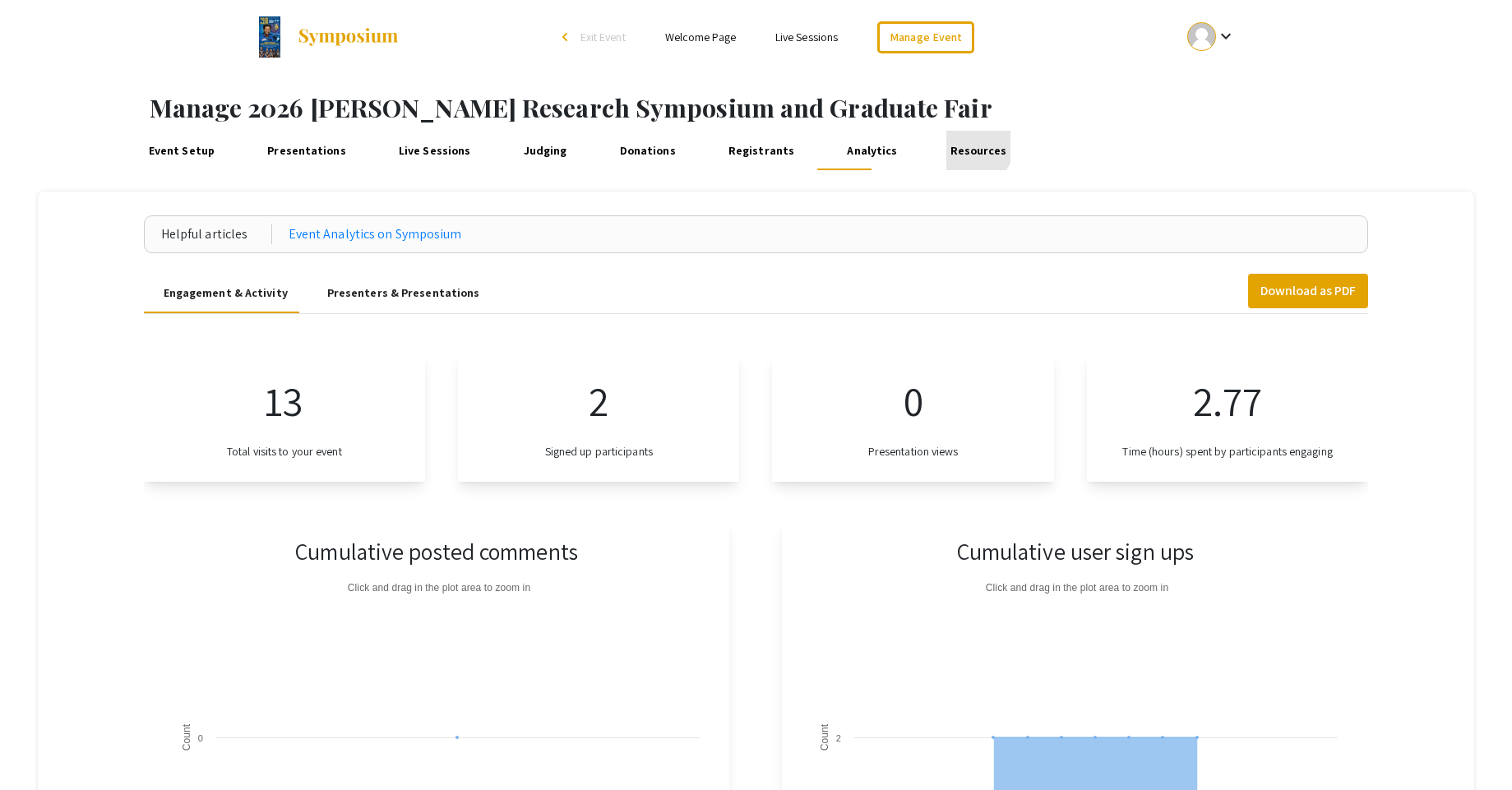
click at [946, 146] on link "Resources" at bounding box center [978, 150] width 64 height 39
click at [165, 150] on link "Event Setup" at bounding box center [181, 150] width 73 height 39
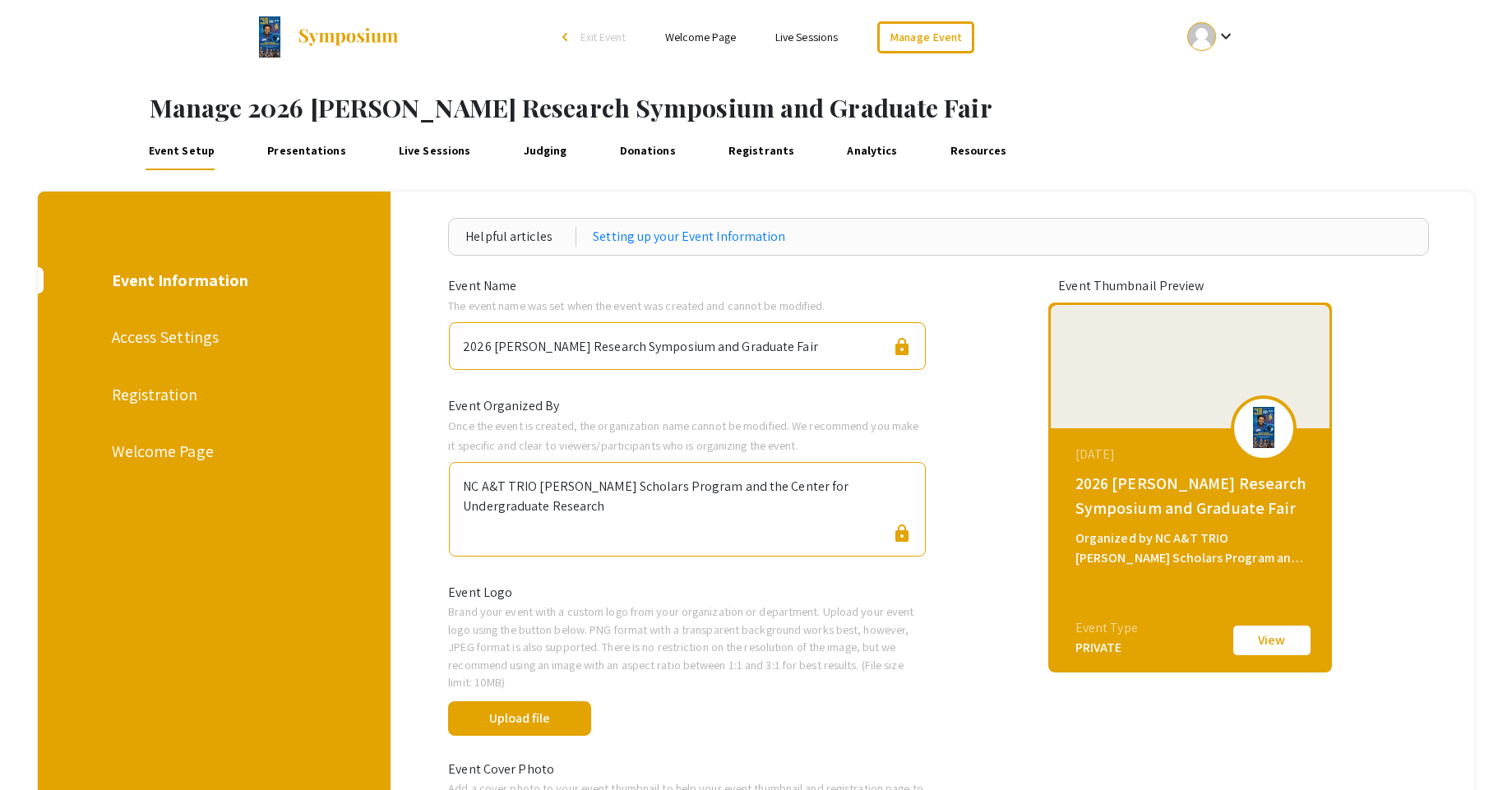
click at [130, 392] on div "Registration" at bounding box center [212, 394] width 202 height 25
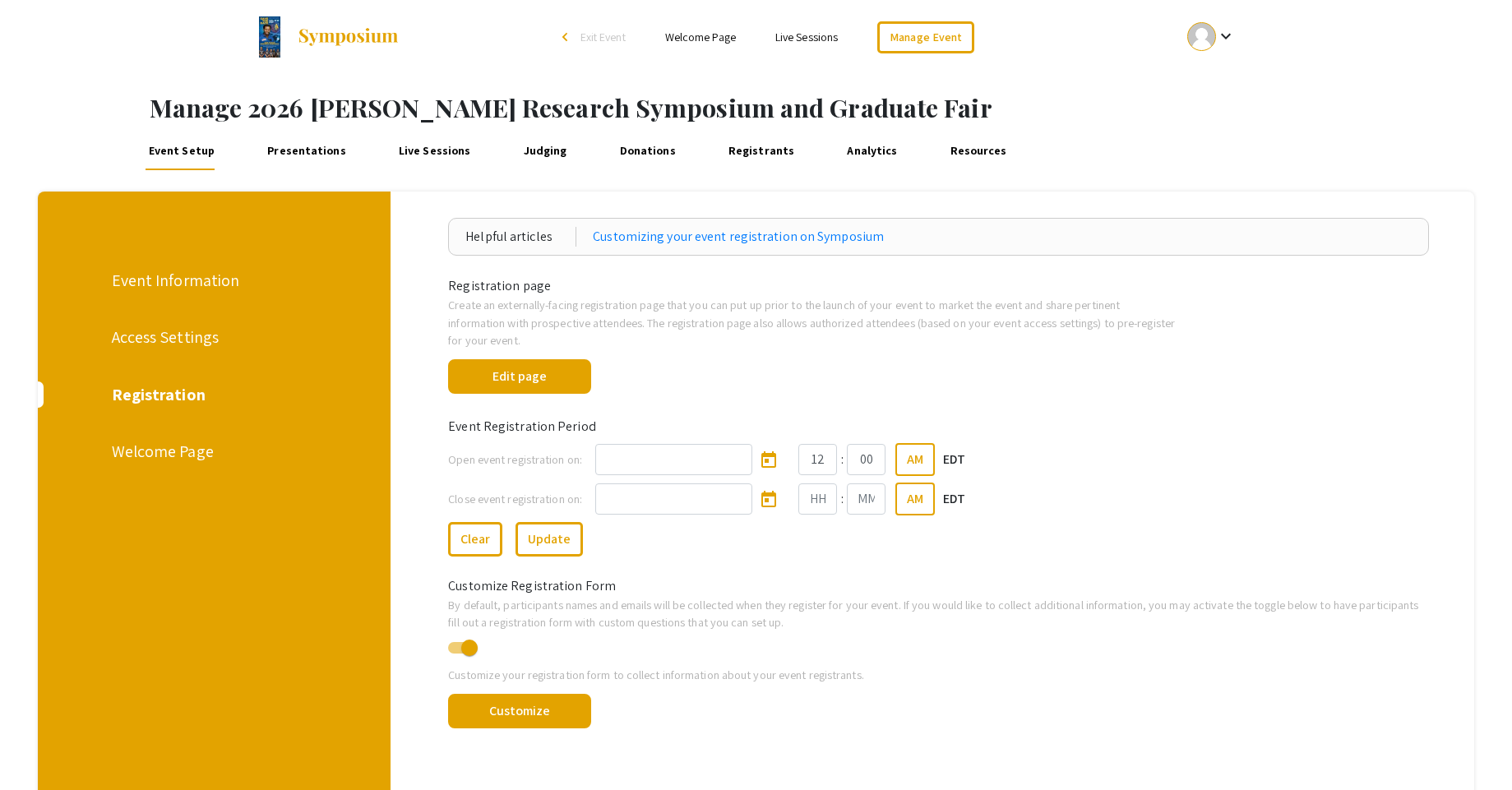
click at [859, 358] on div "Edit page" at bounding box center [939, 373] width 1006 height 48
click at [493, 391] on button "Edit page" at bounding box center [520, 376] width 143 height 35
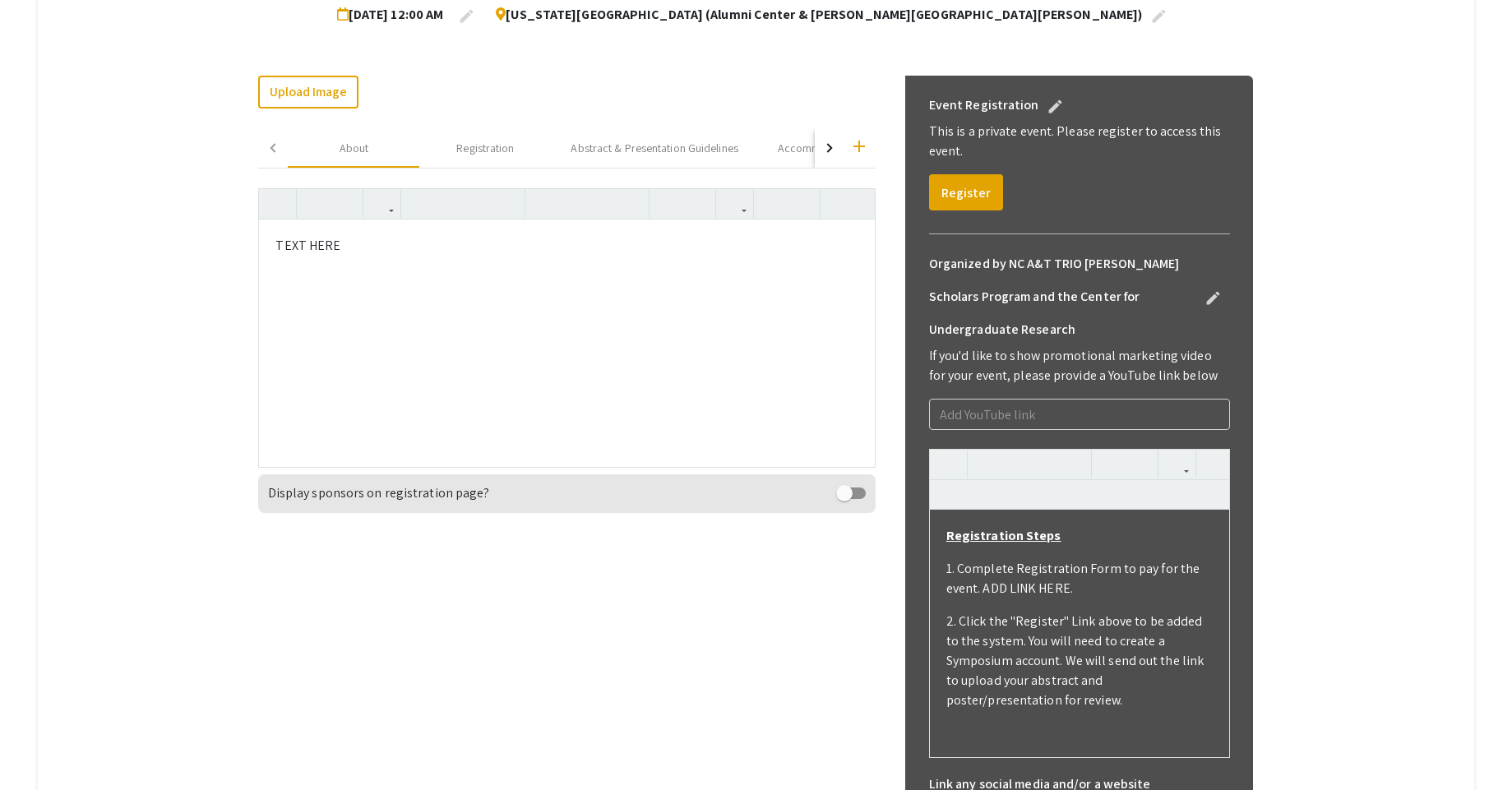
scroll to position [411, 0]
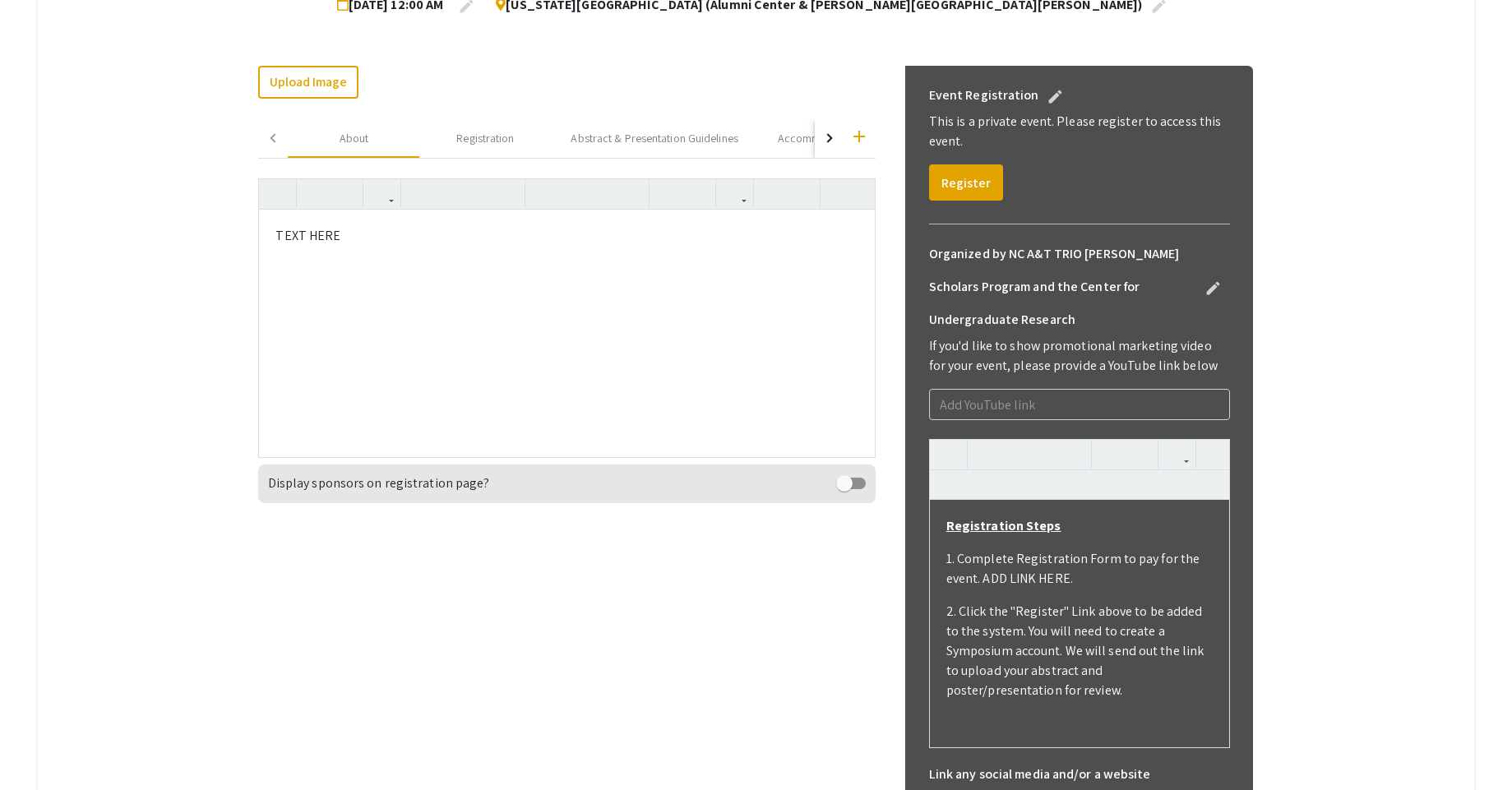
click at [384, 293] on div "TEXT HERE" at bounding box center [566, 333] width 615 height 247
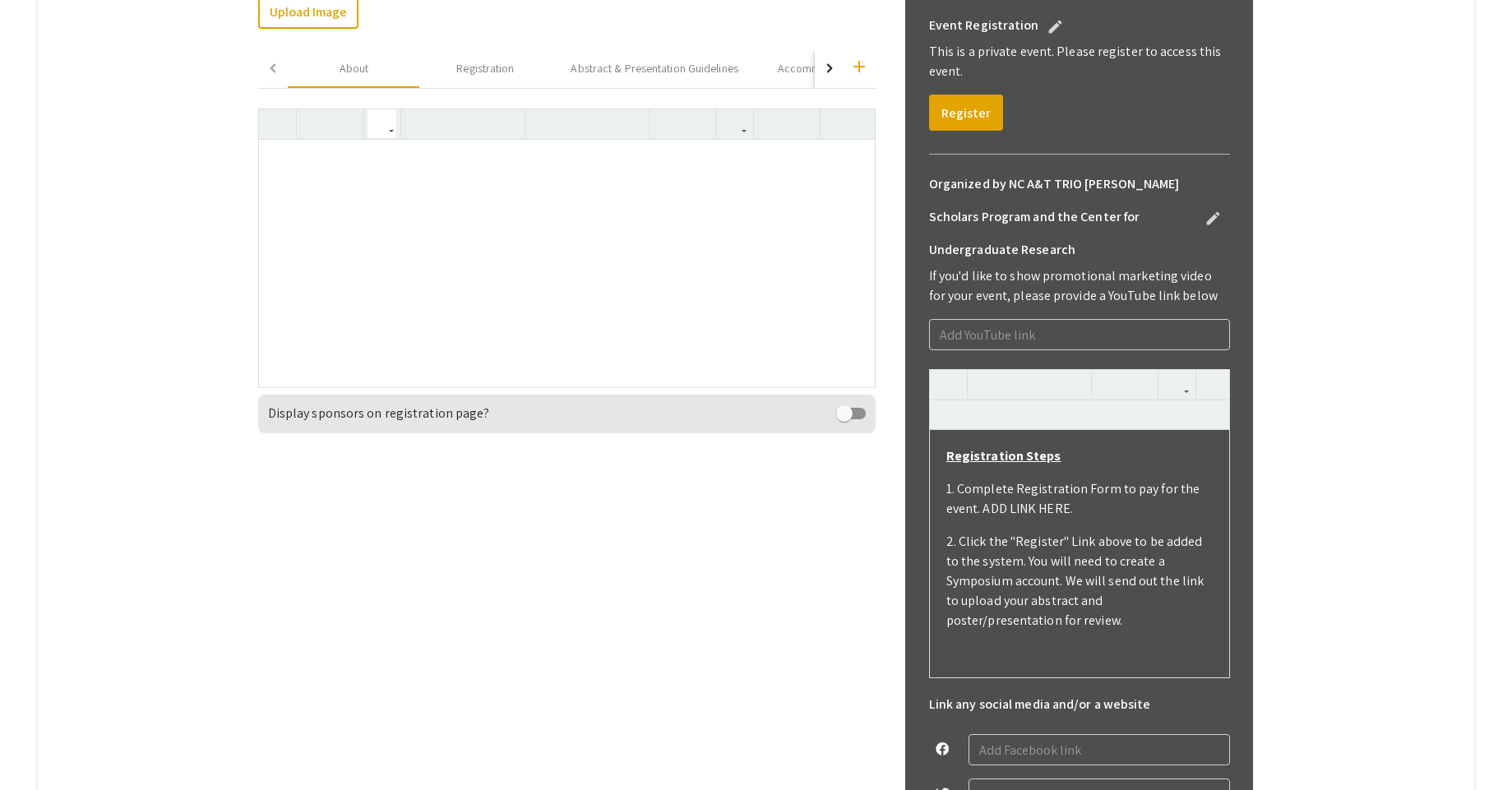
scroll to position [421, 0]
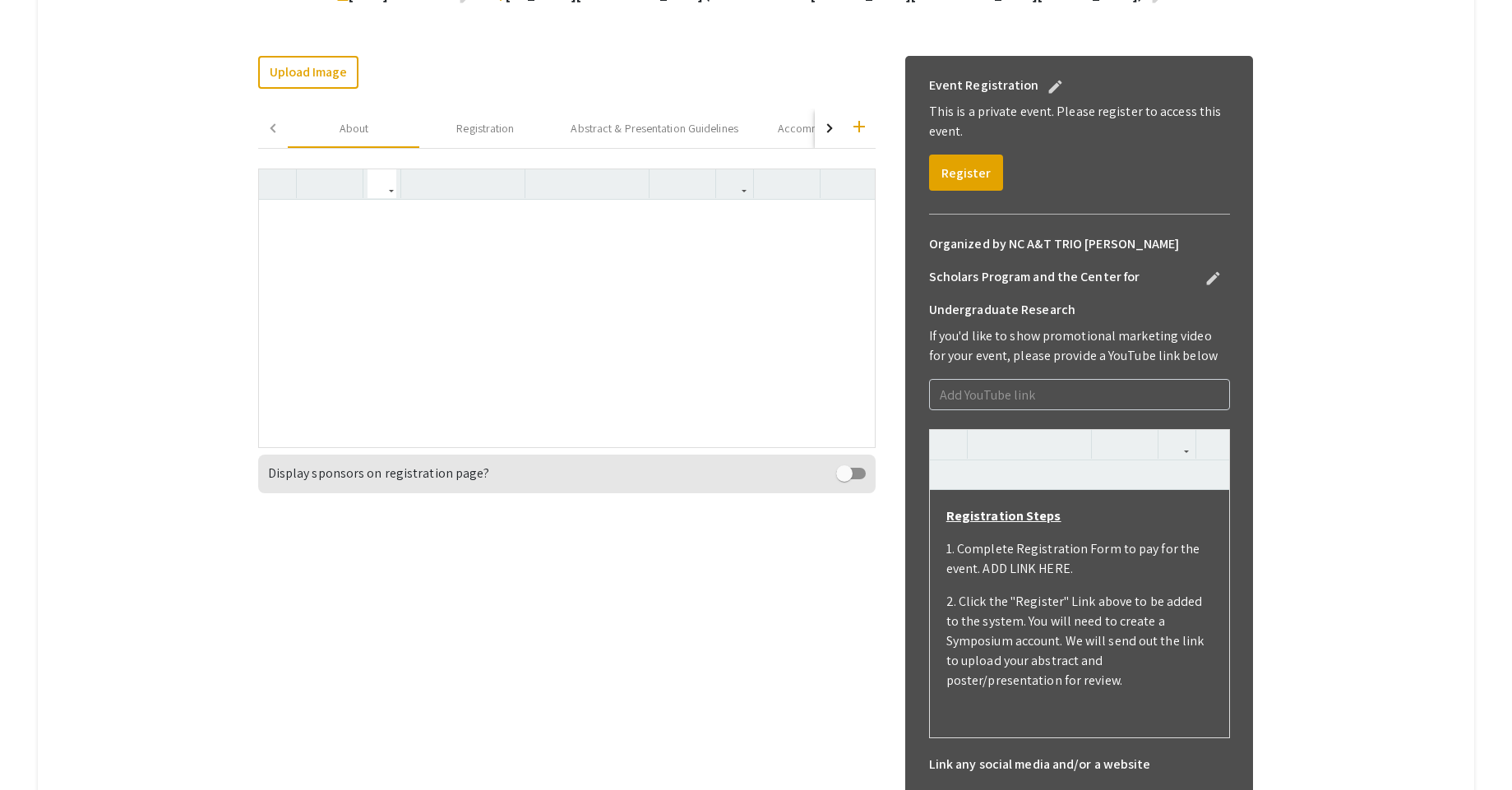
click at [446, 250] on div at bounding box center [566, 323] width 615 height 247
type textarea "<p>&lt;h1&gt;Ab</p>"
drag, startPoint x: 353, startPoint y: 232, endPoint x: 254, endPoint y: 215, distance: 100.4
click at [254, 215] on div "2026 [PERSON_NAME] Research Symposium and Graduate Fair edit Organized by NC A&…" at bounding box center [756, 535] width 1020 height 1313
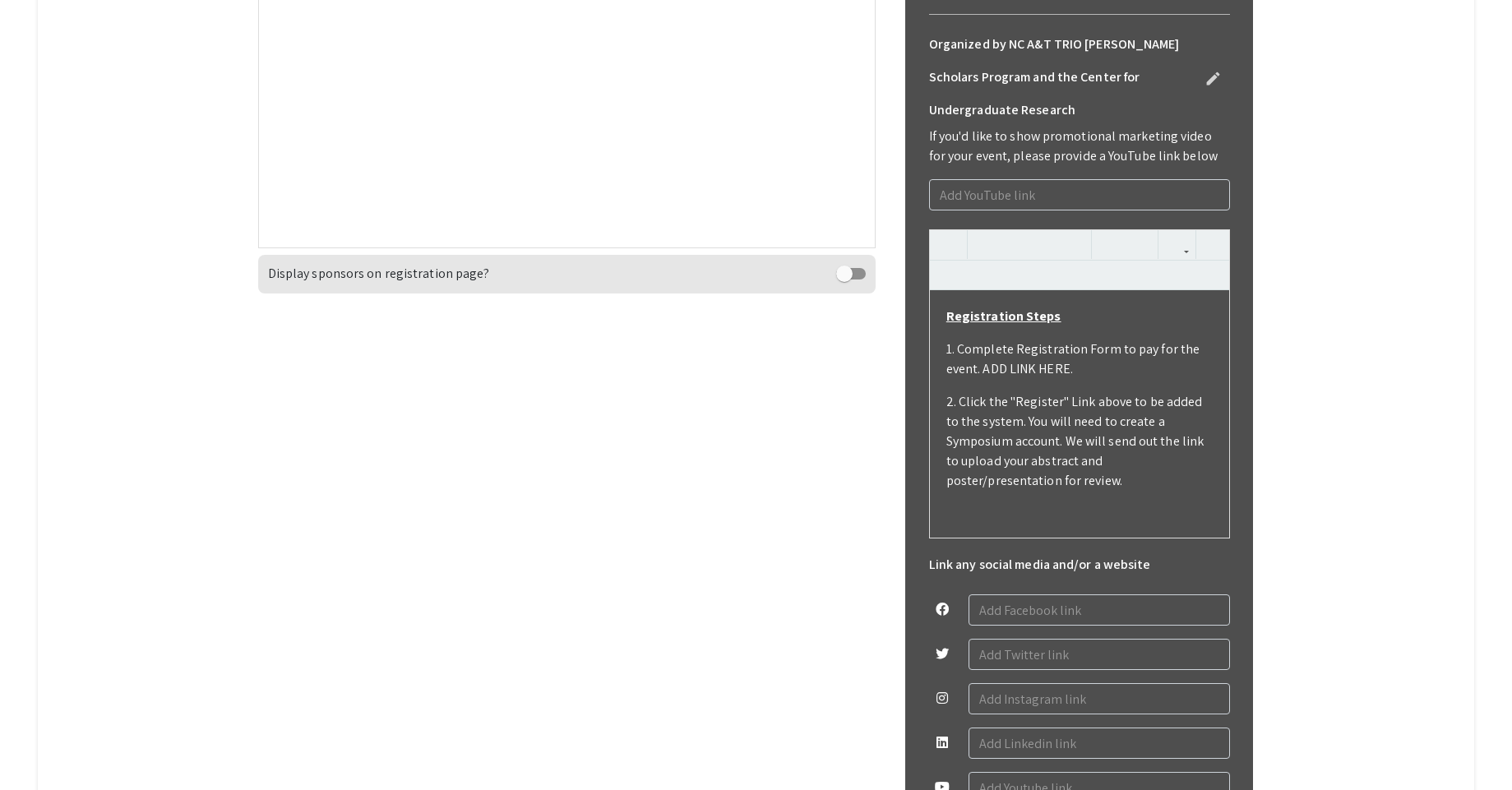
scroll to position [641, 0]
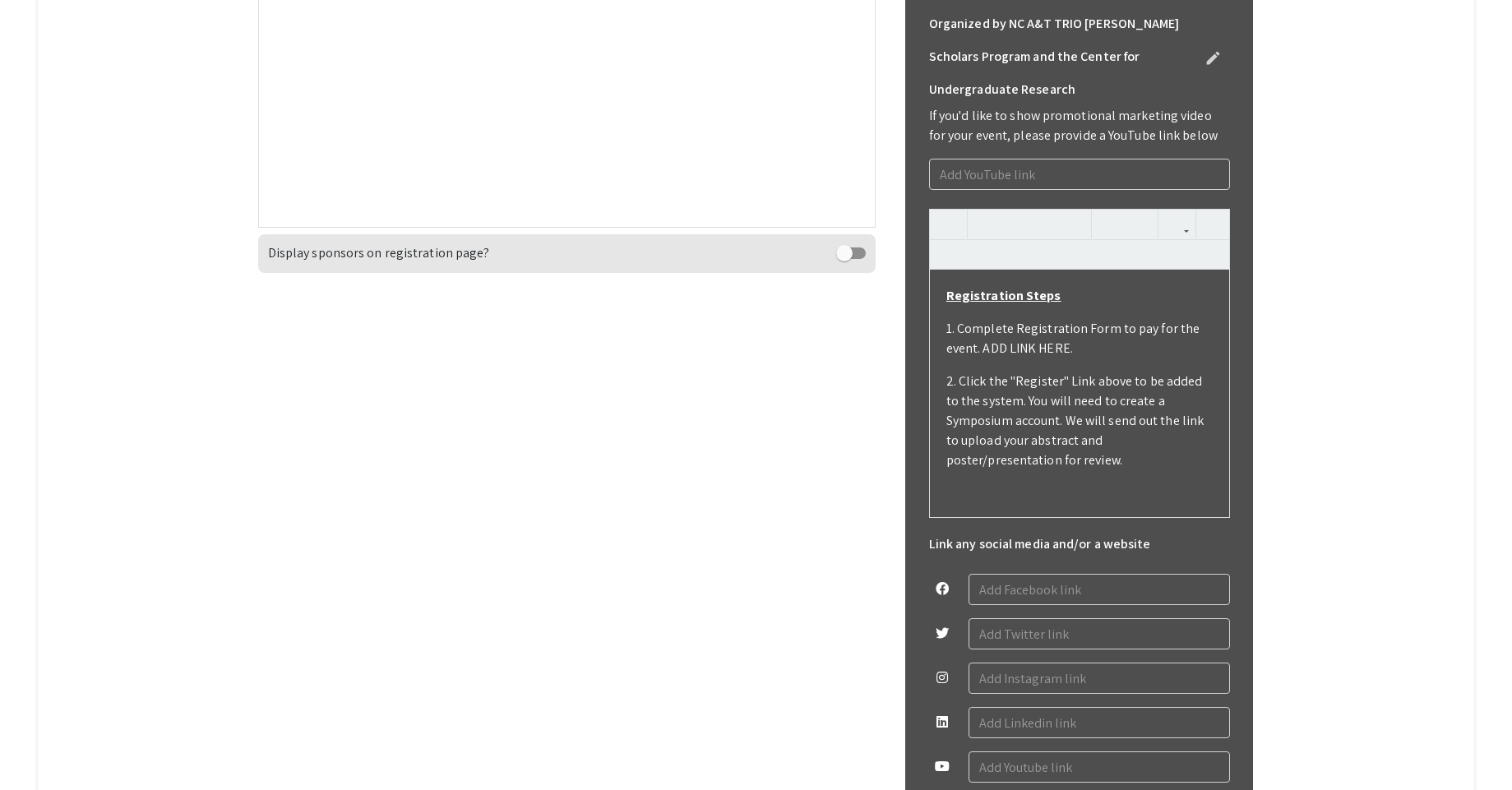
click at [1015, 349] on p "1. Complete Registration Form to pay for the event. ADD LINK HERE." at bounding box center [1079, 339] width 267 height 39
paste div
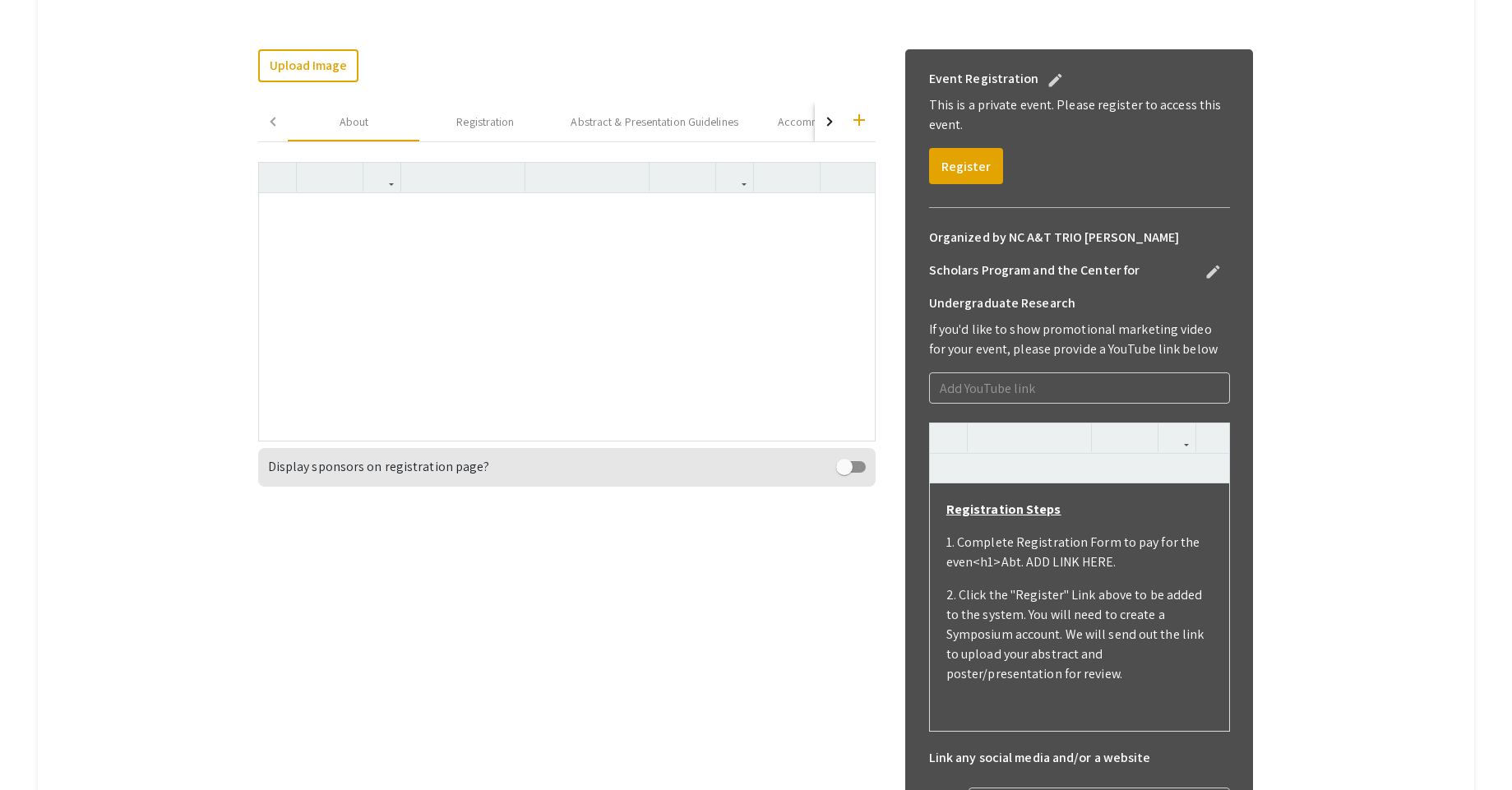
scroll to position [448, 0]
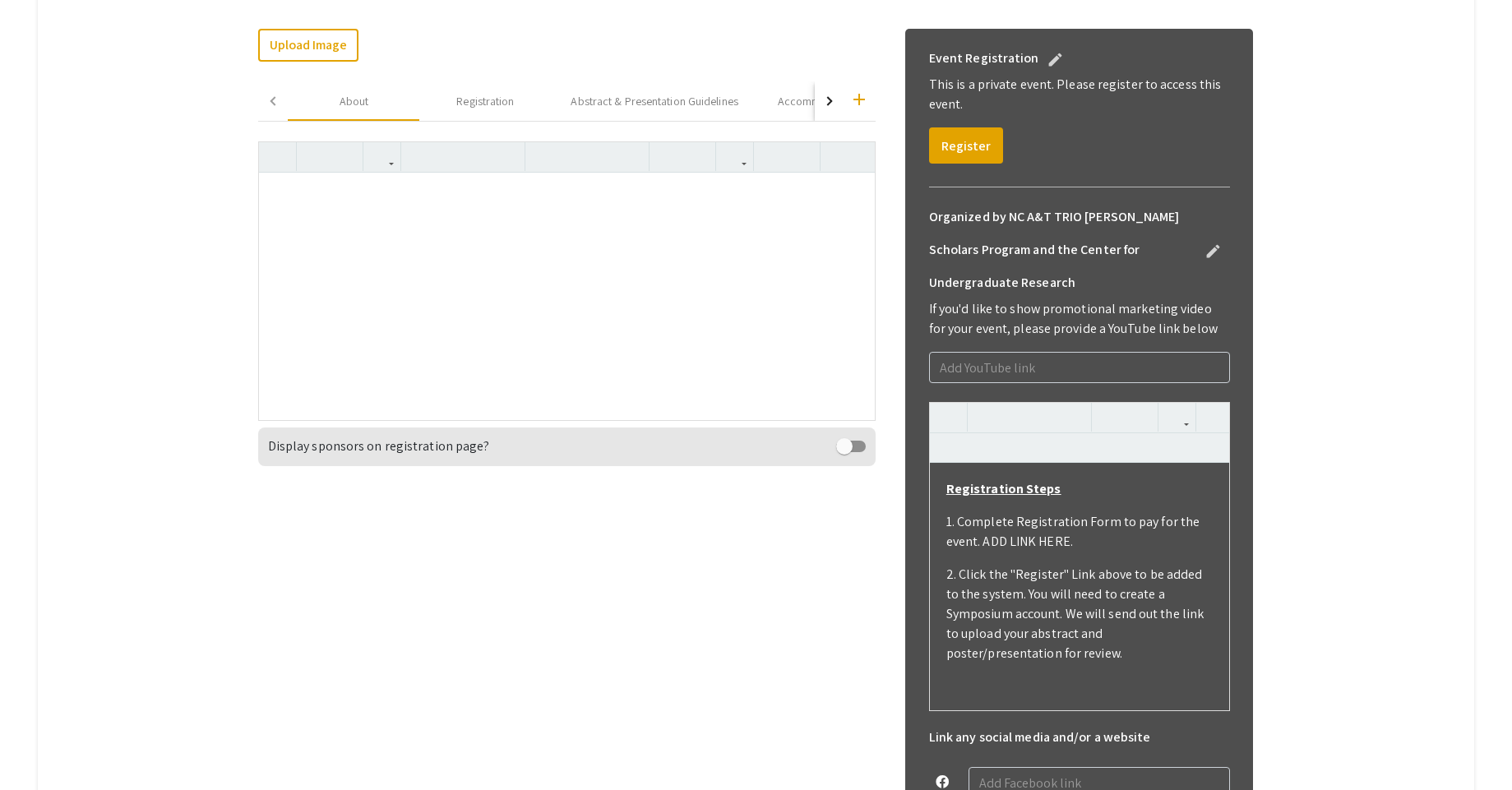
type textarea "<p><strong><u>Registration Steps</u></strong></p><p>1. Complete Registration Fo…"
click at [814, 350] on div at bounding box center [566, 296] width 615 height 247
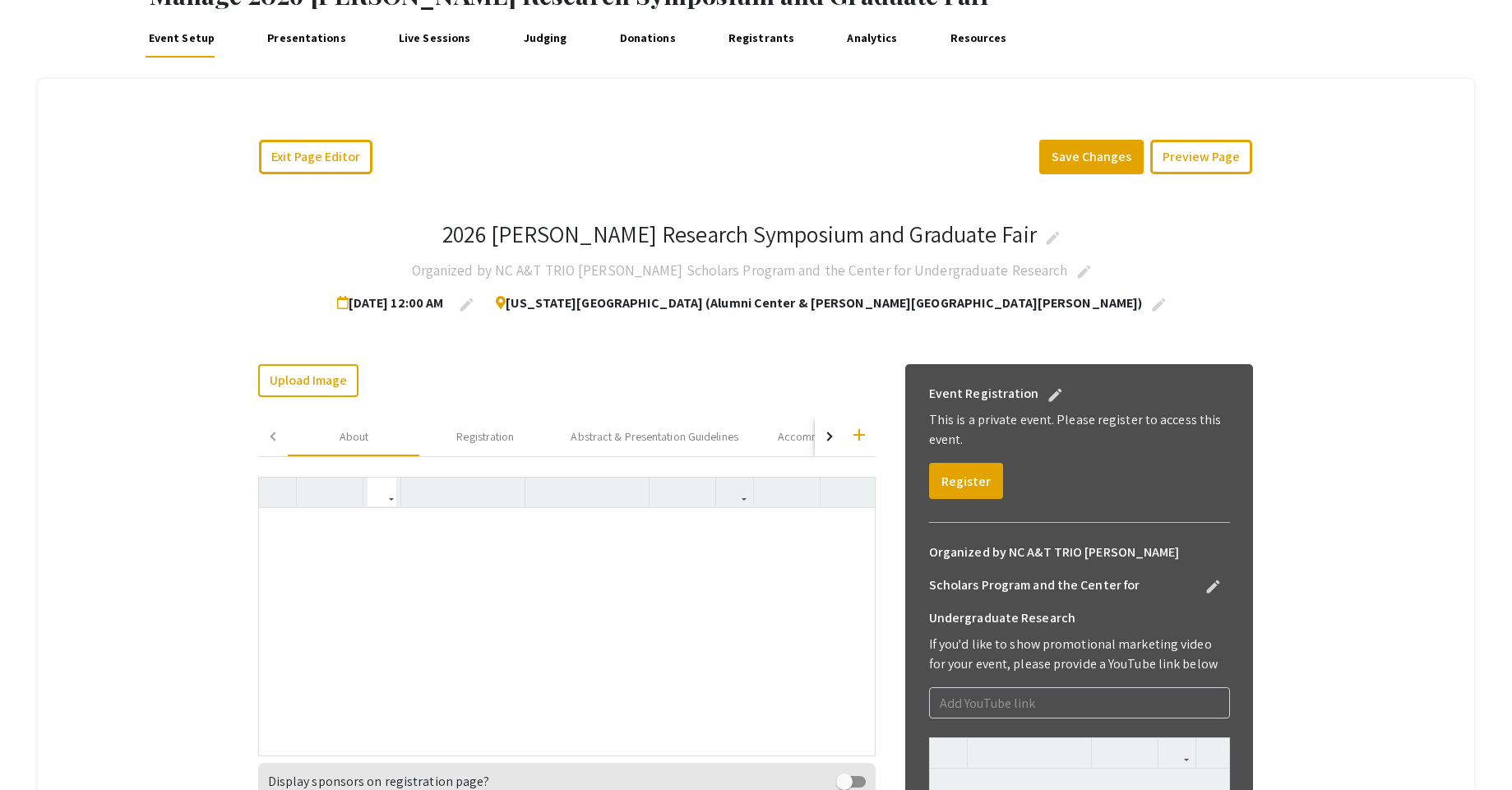
scroll to position [0, 0]
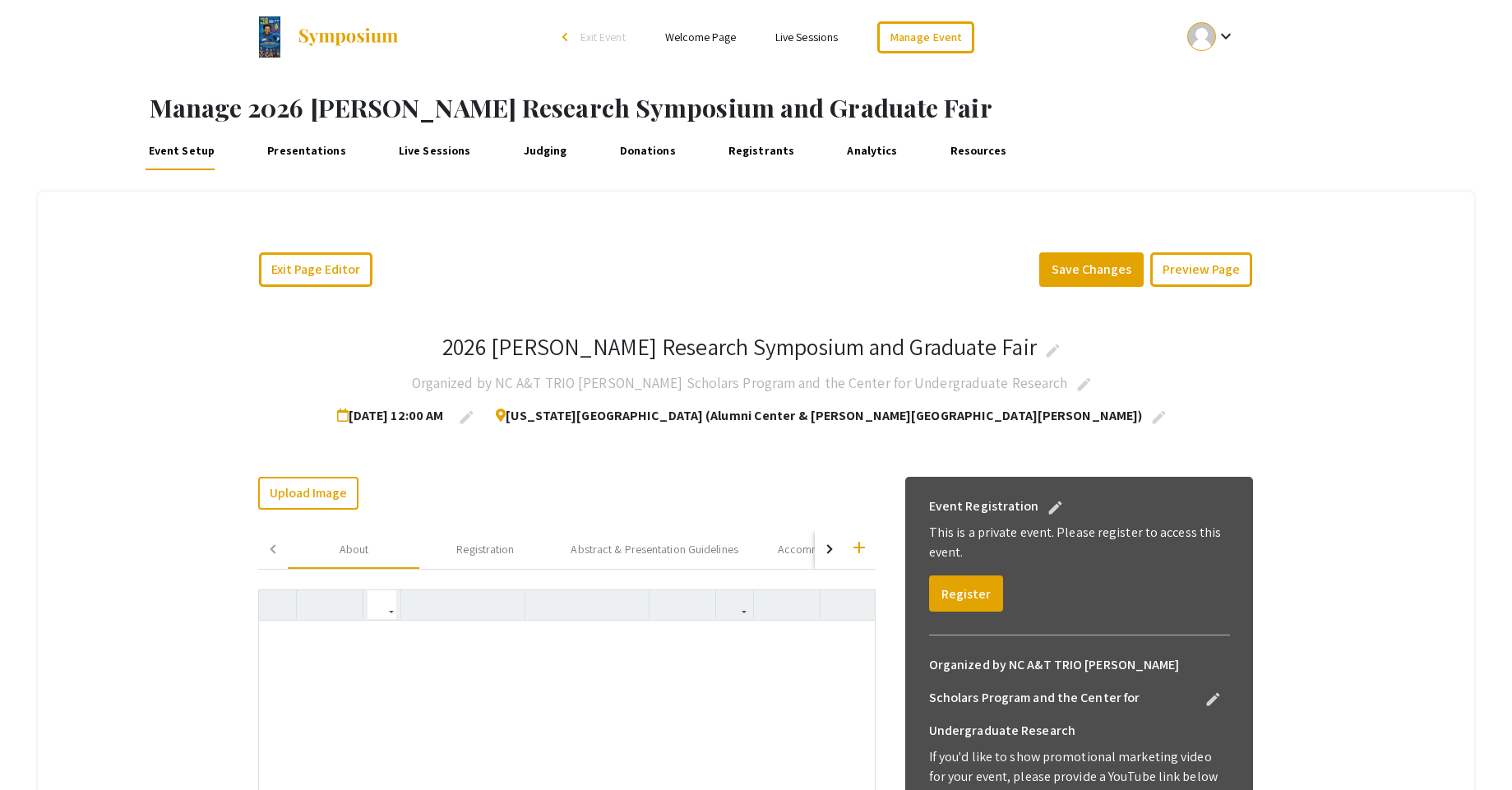
click at [832, 548] on div "button" at bounding box center [827, 549] width 9 height 9
click at [278, 547] on div "button" at bounding box center [275, 549] width 9 height 9
click at [307, 264] on button "Exit Page Editor" at bounding box center [315, 269] width 113 height 35
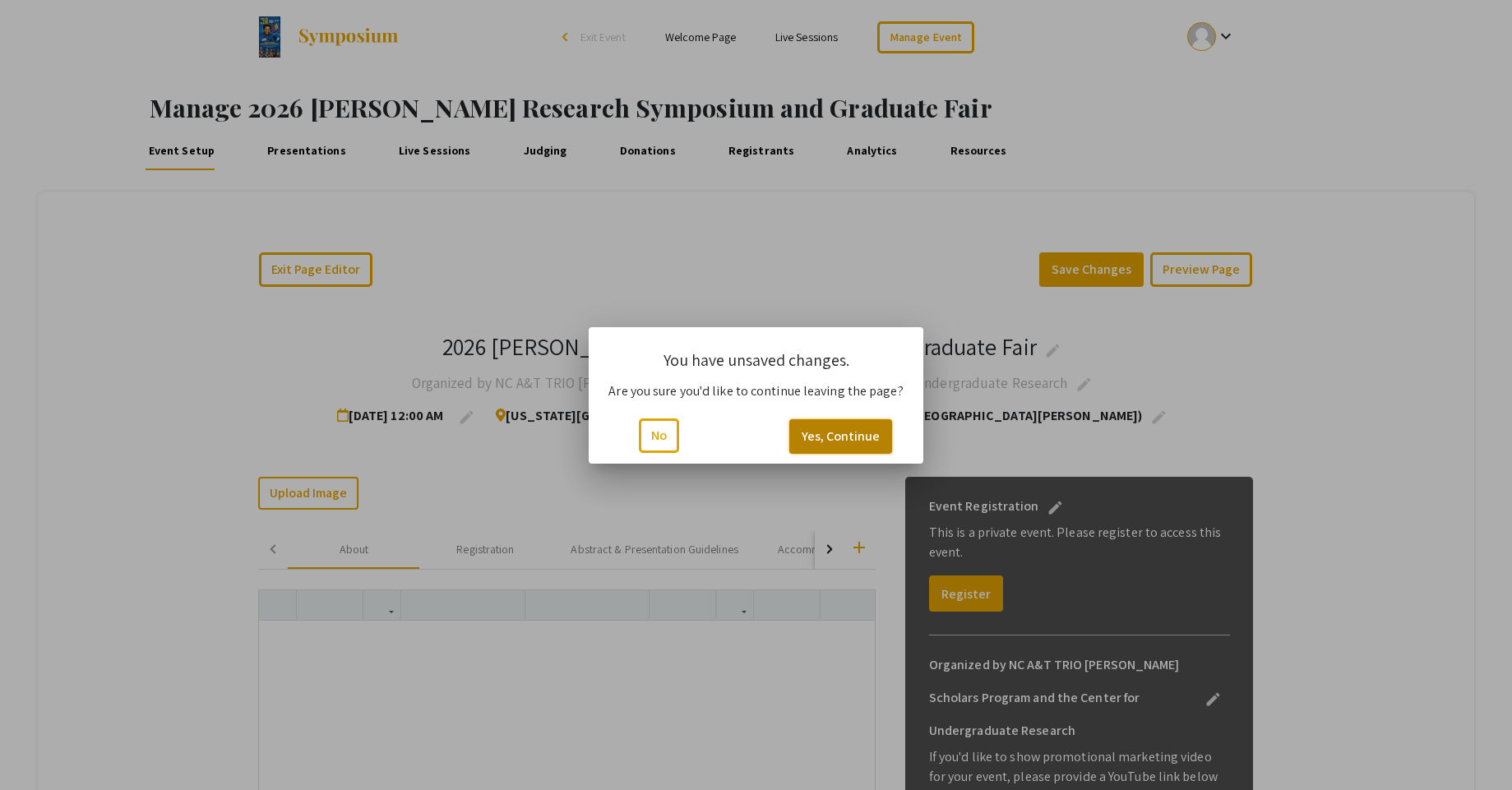
click at [859, 441] on button "Yes, Continue" at bounding box center [841, 436] width 103 height 35
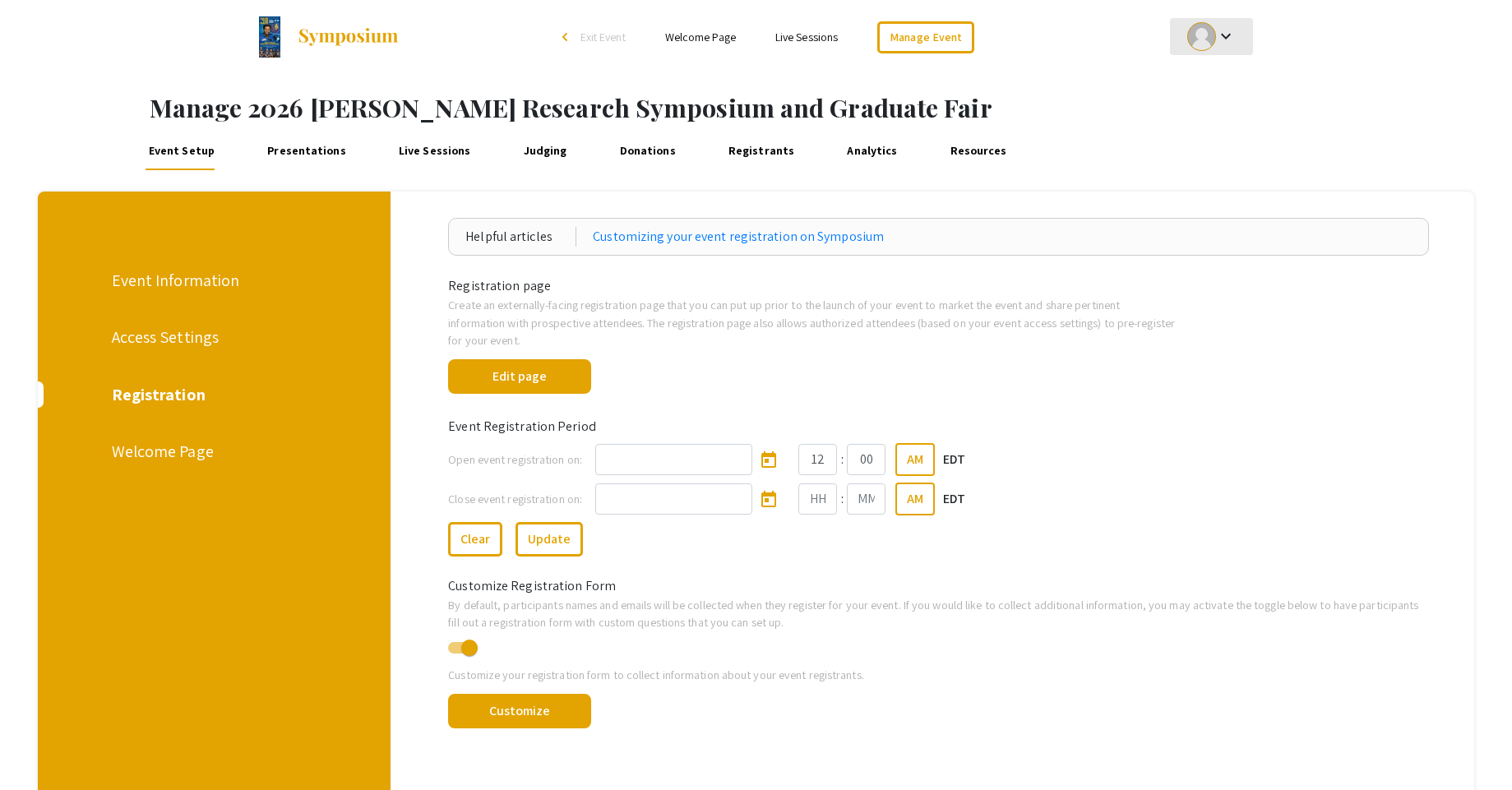
click at [1226, 38] on mat-icon "keyboard_arrow_down" at bounding box center [1226, 36] width 20 height 20
click at [1077, 117] on div at bounding box center [756, 395] width 1512 height 790
